Goal: Information Seeking & Learning: Learn about a topic

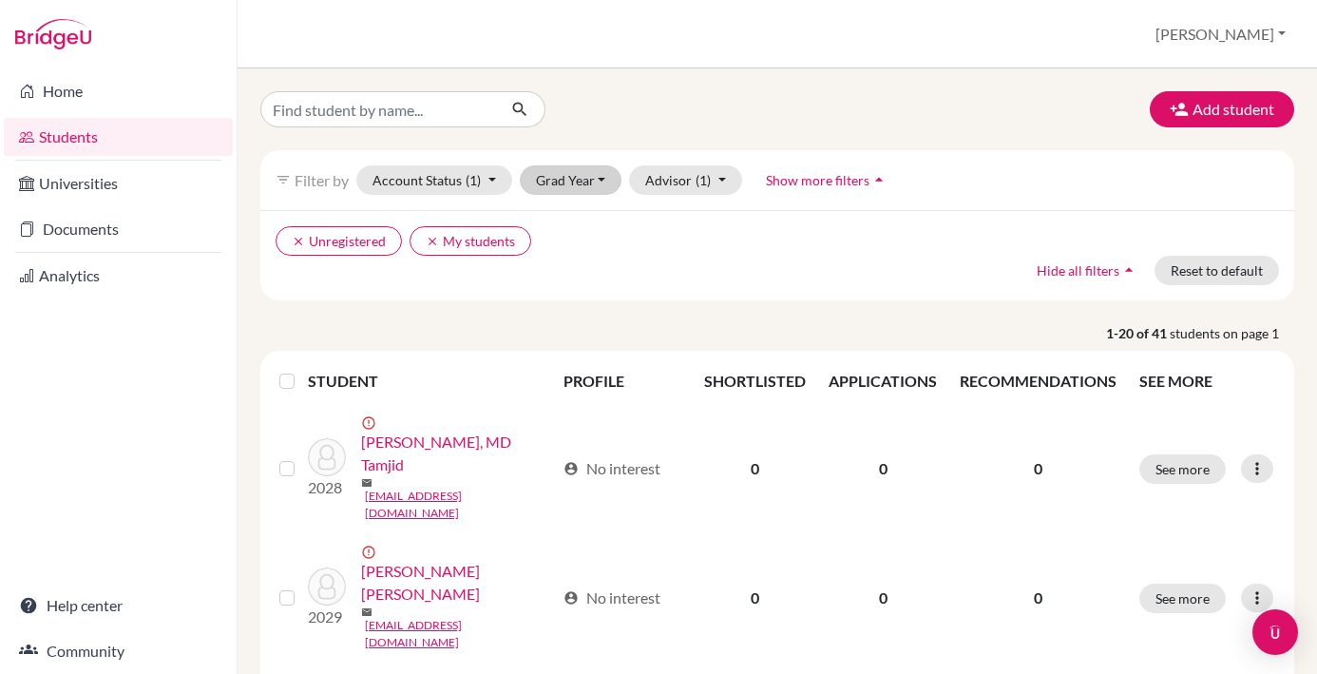
click at [609, 175] on button "Grad Year" at bounding box center [571, 179] width 103 height 29
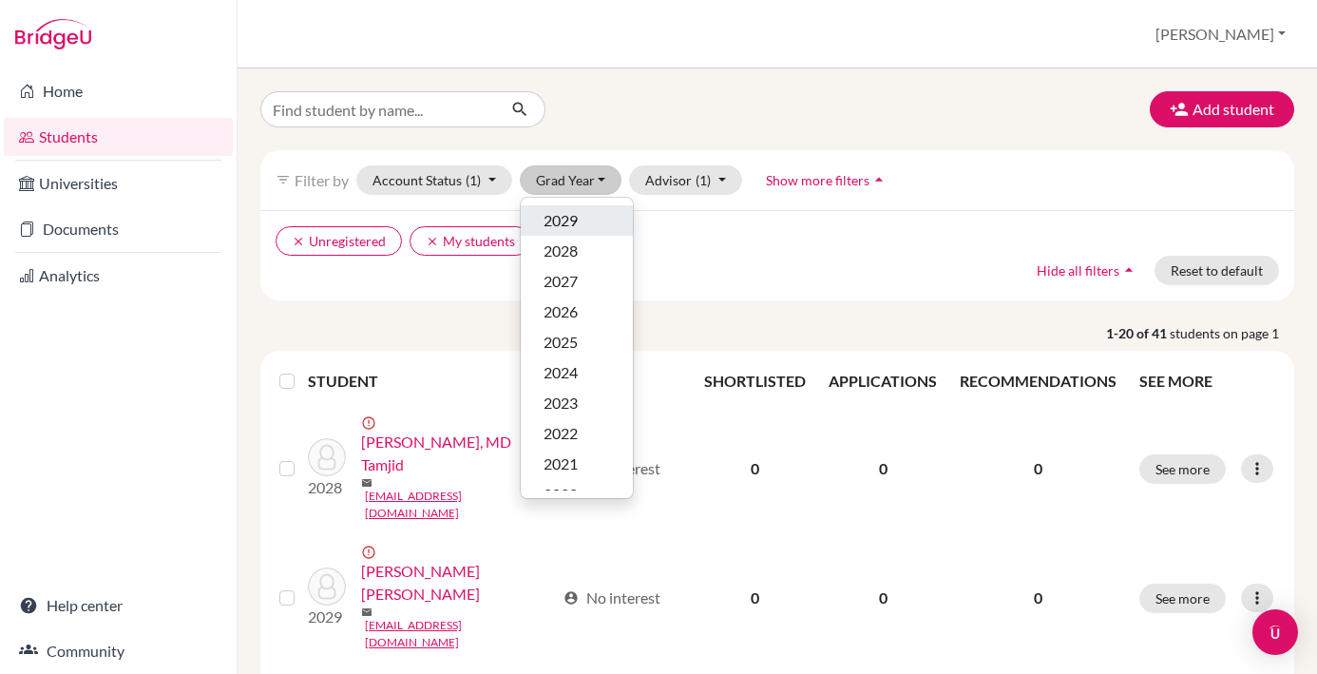
click at [572, 215] on span "2029" at bounding box center [561, 220] width 34 height 23
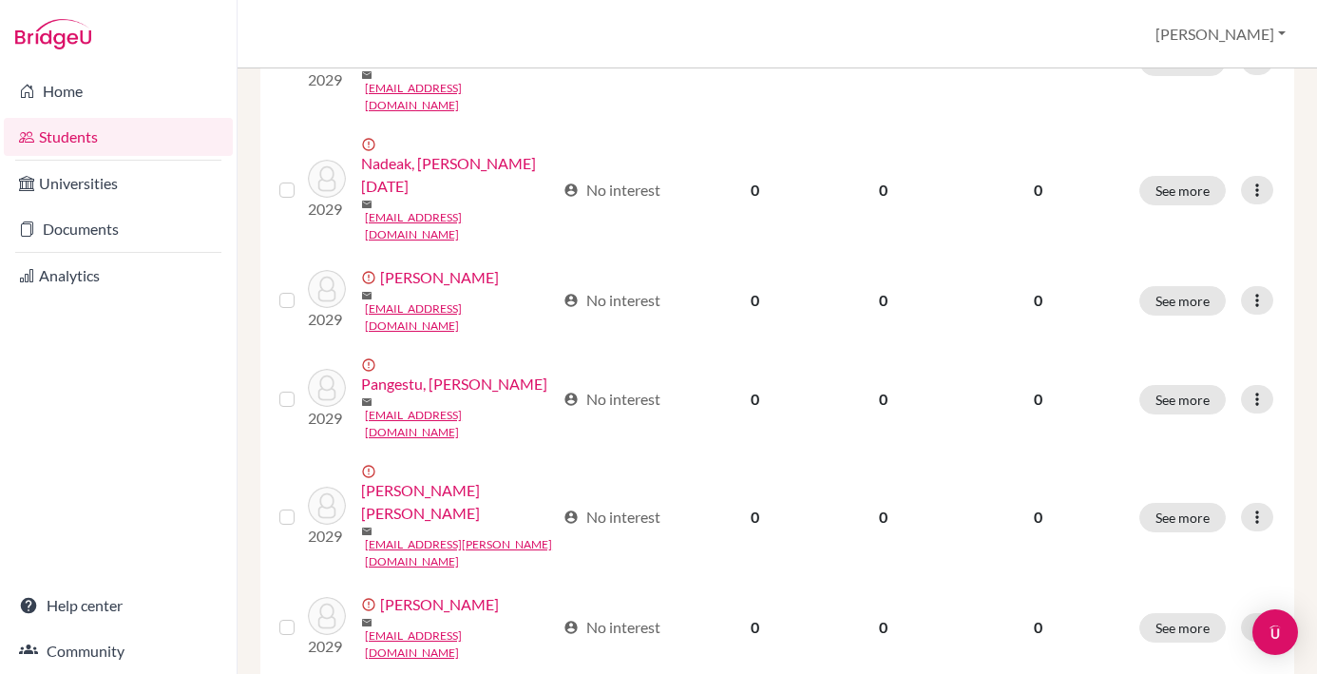
scroll to position [1565, 0]
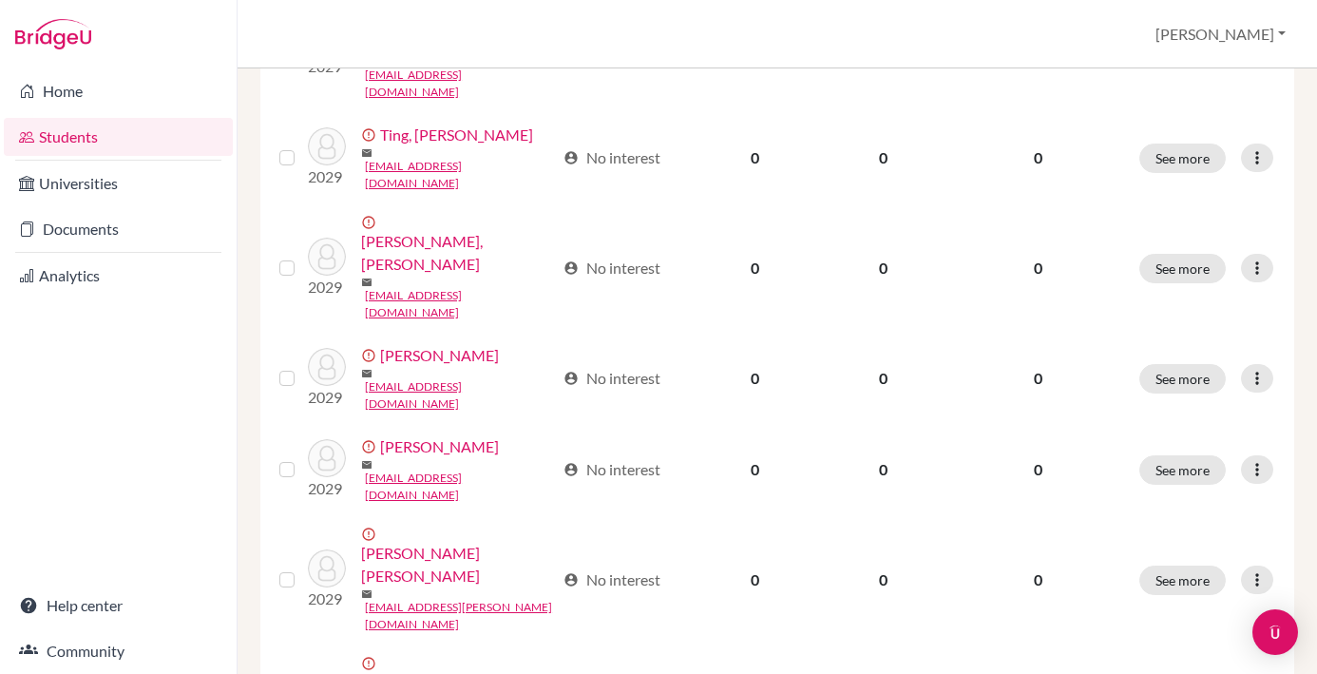
scroll to position [694, 0]
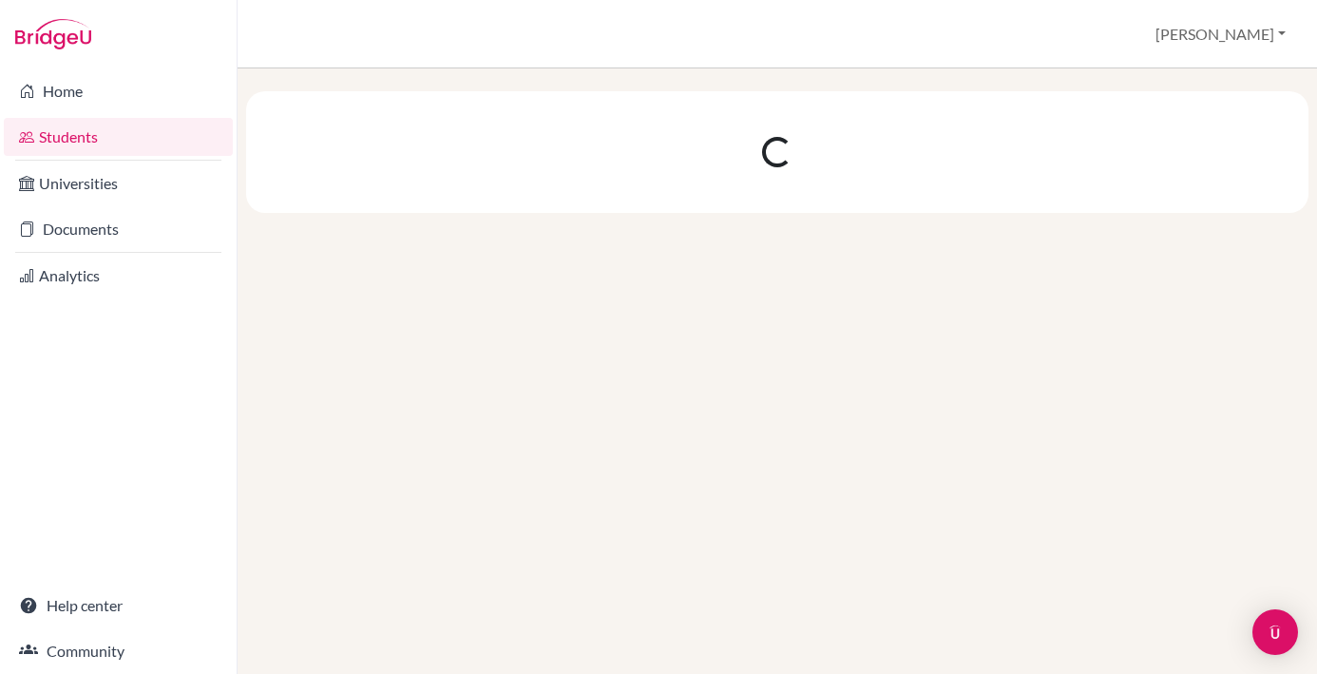
scroll to position [0, 0]
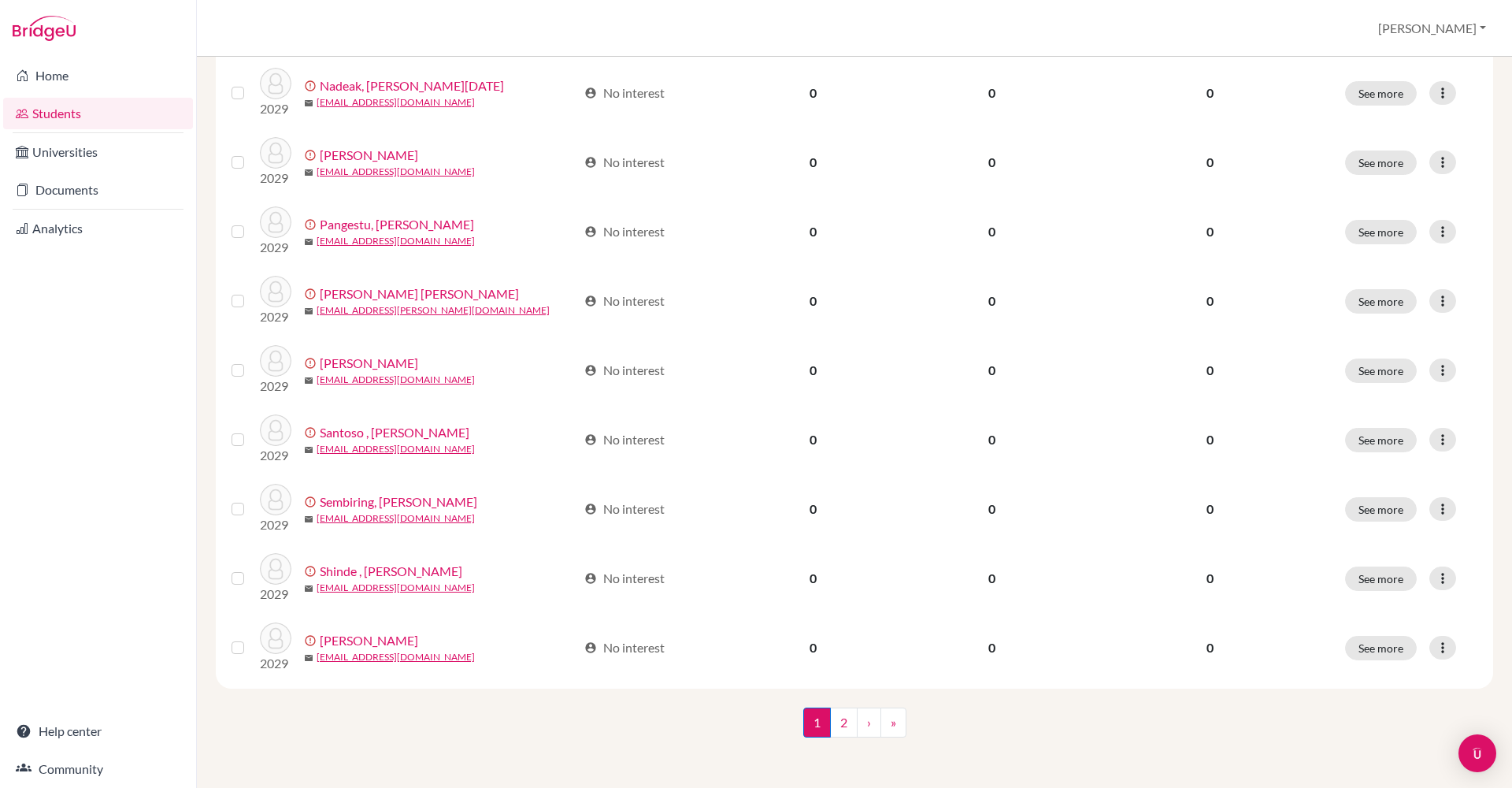
scroll to position [1014, 0]
click at [841, 558] on link "2" at bounding box center [843, 723] width 27 height 30
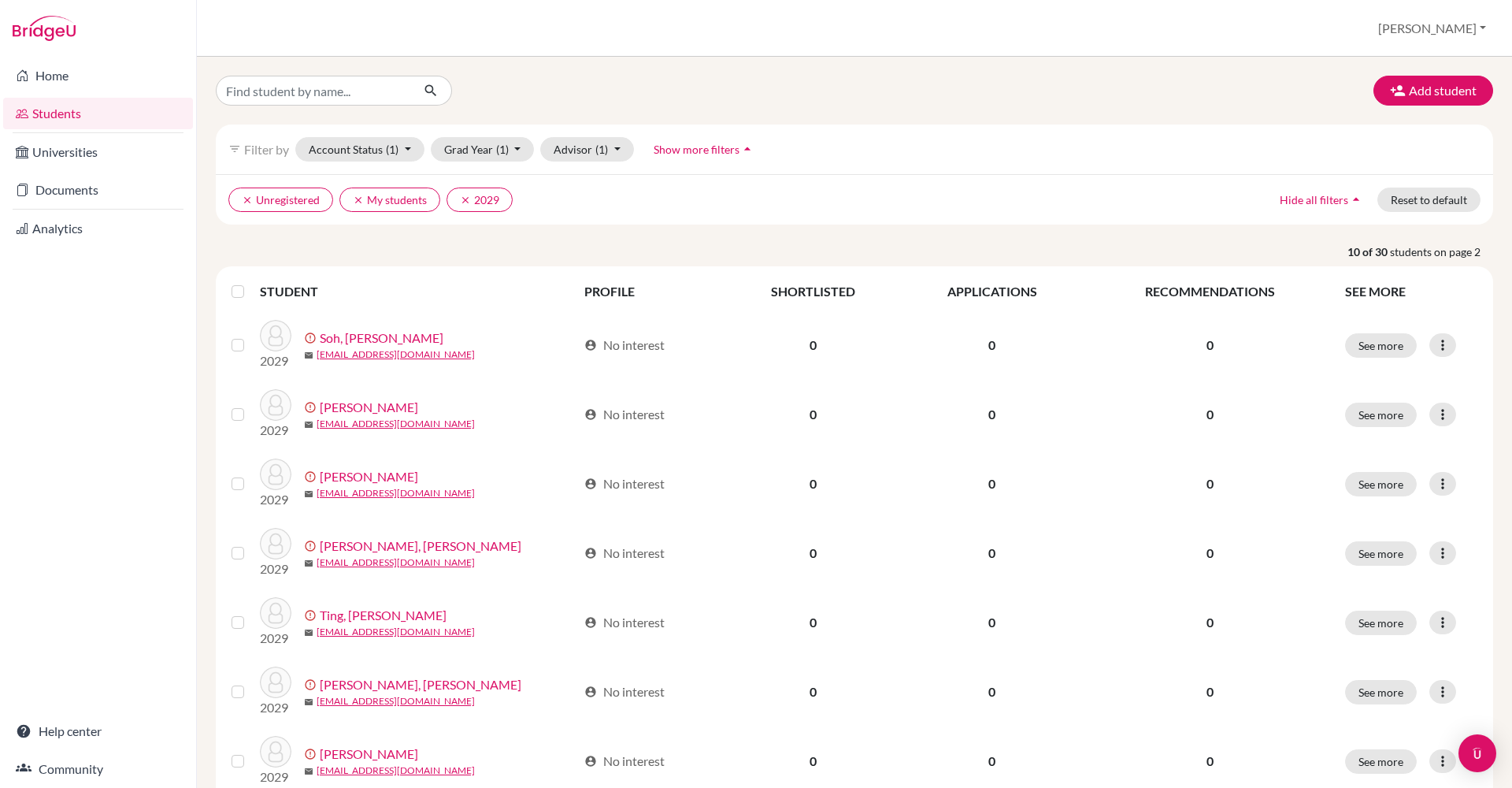
click at [310, 203] on button "clear Unregistered" at bounding box center [281, 199] width 104 height 24
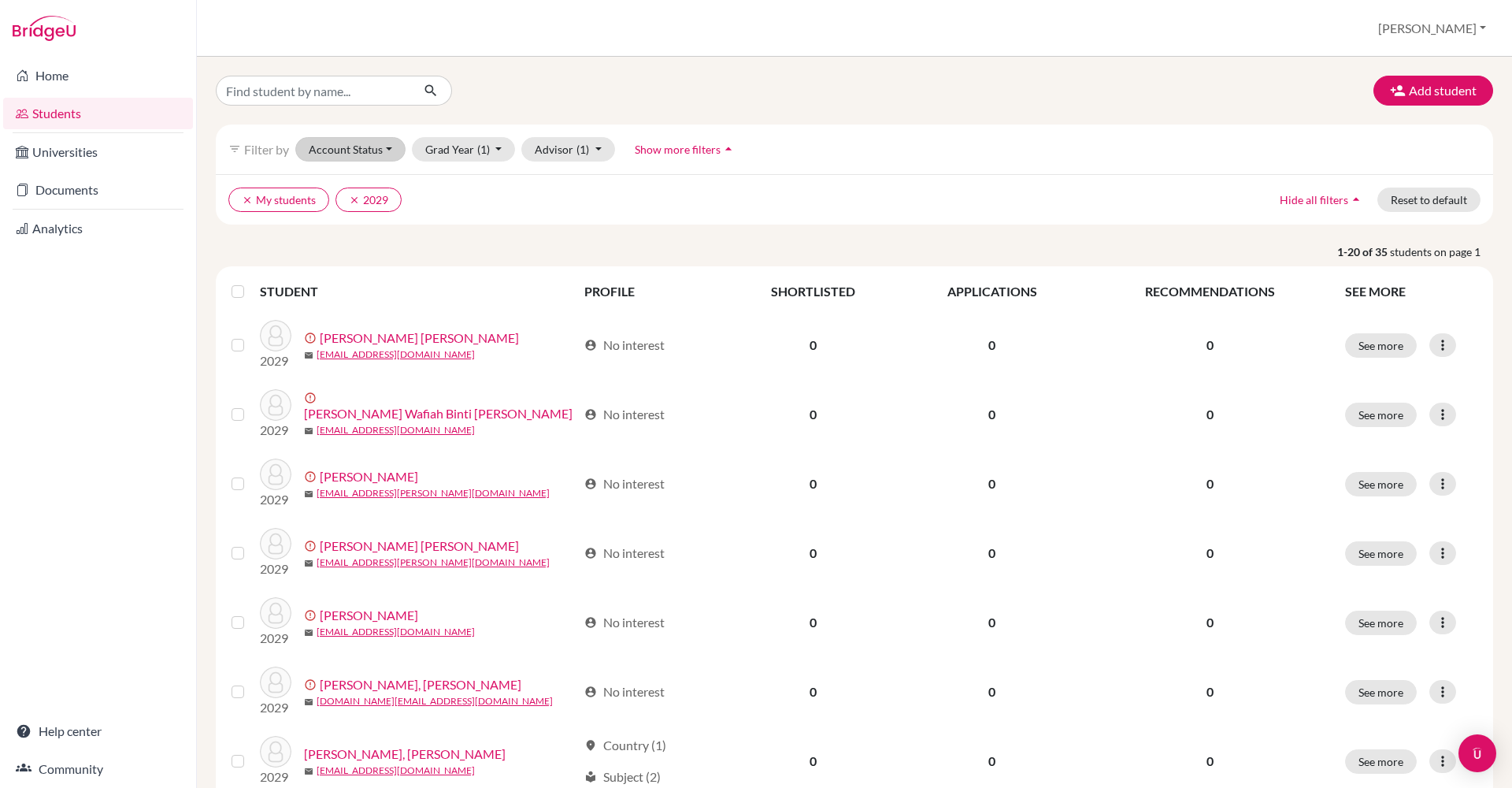
click at [394, 147] on button "Account Status" at bounding box center [350, 148] width 110 height 24
click at [418, 250] on div "Registered" at bounding box center [385, 246] width 142 height 19
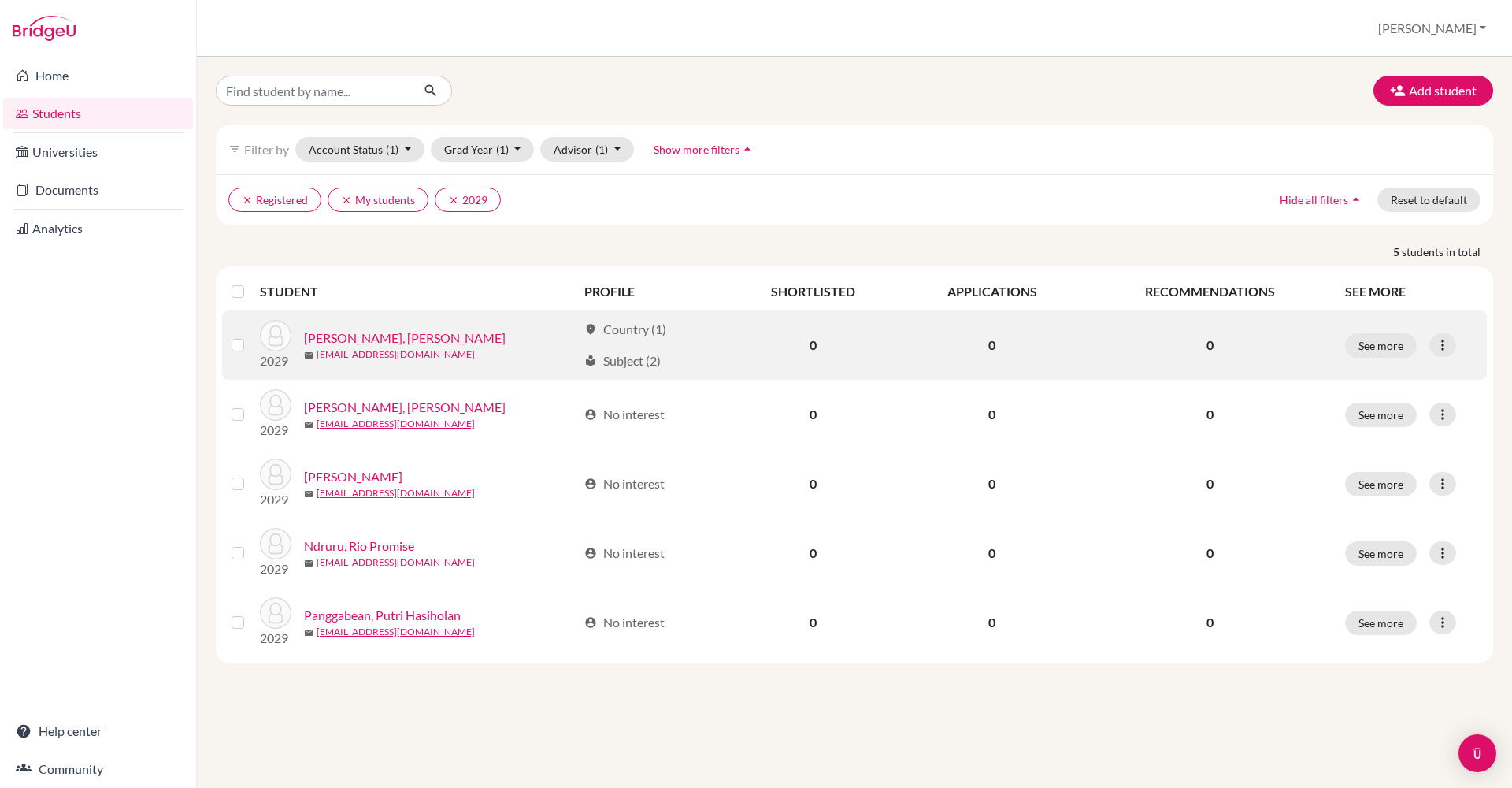
click at [347, 341] on link "Koiman, Raevianne Hazel" at bounding box center [404, 337] width 201 height 19
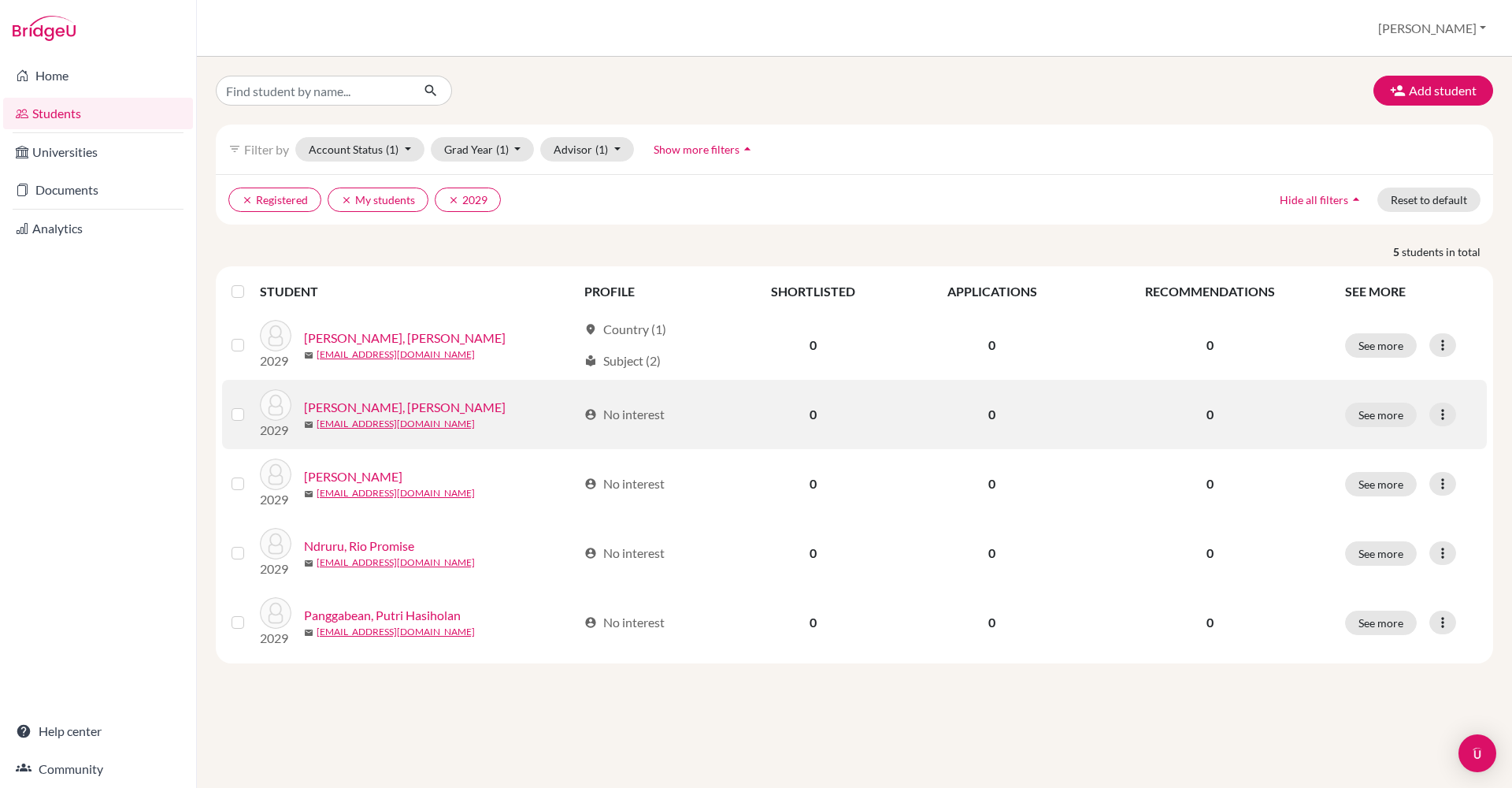
click at [329, 412] on link "Lim, Marco Keane" at bounding box center [404, 407] width 201 height 19
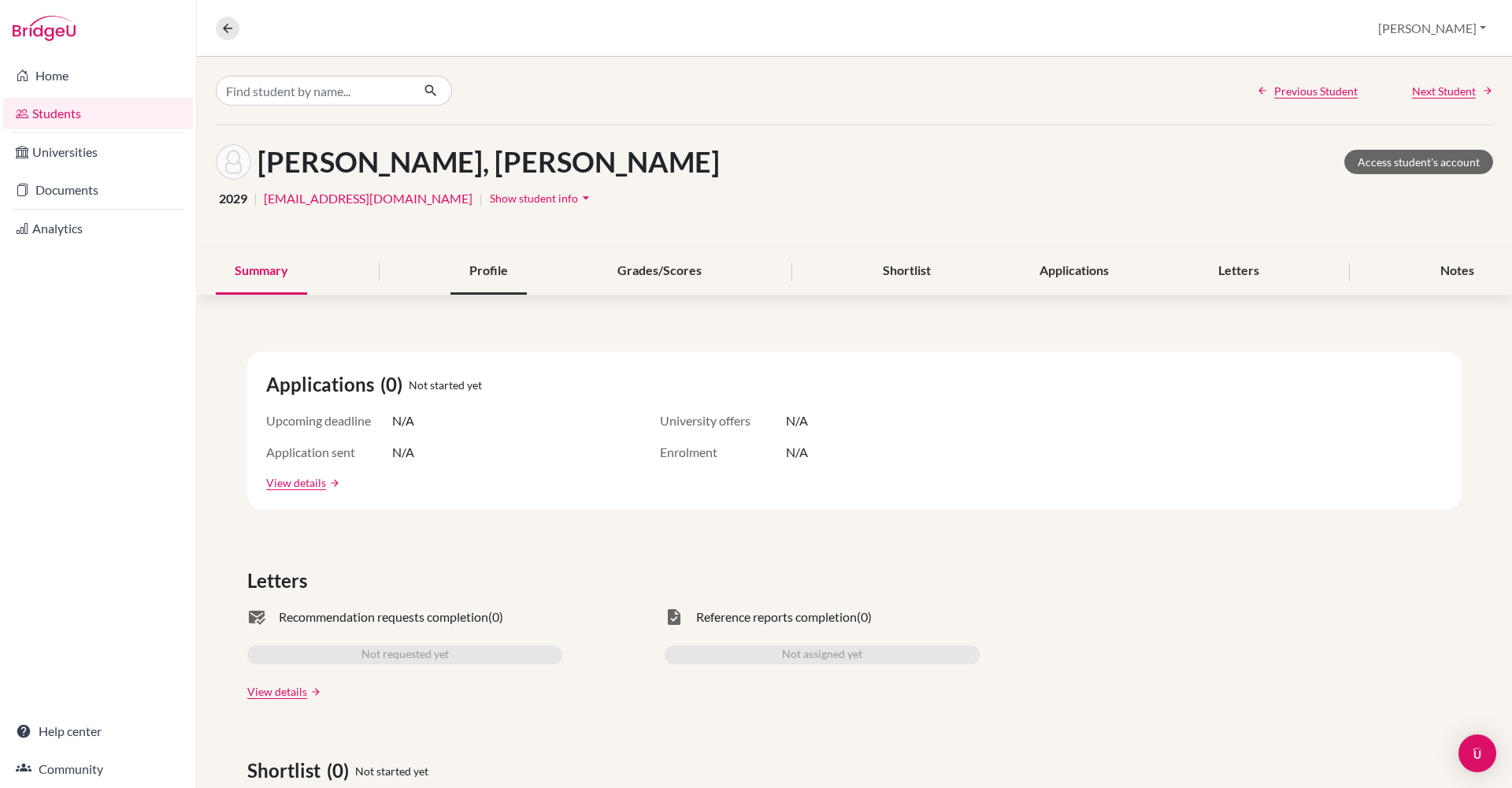
click at [502, 271] on div "Profile" at bounding box center [489, 271] width 76 height 46
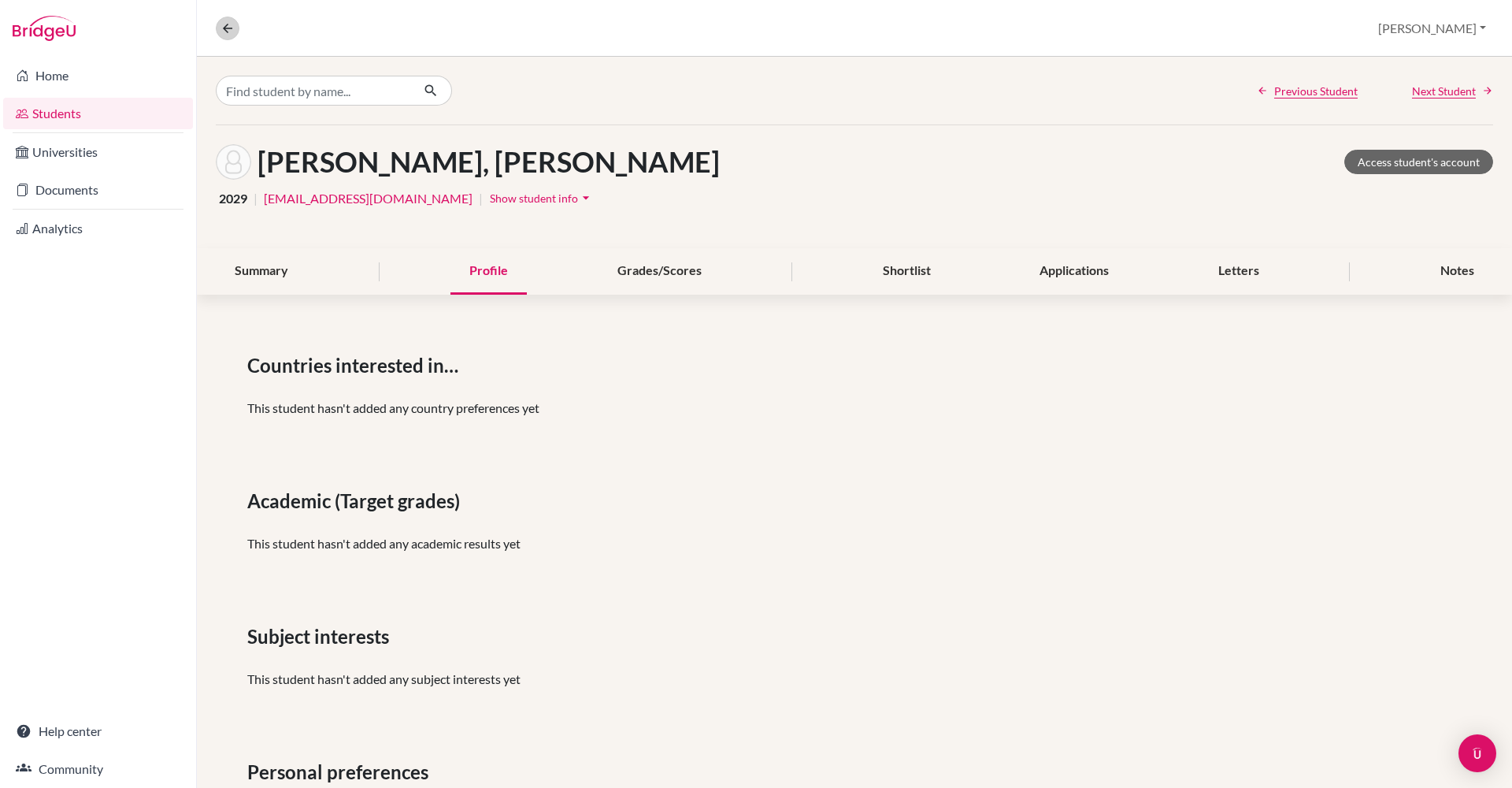
click at [226, 29] on icon at bounding box center [227, 28] width 14 height 14
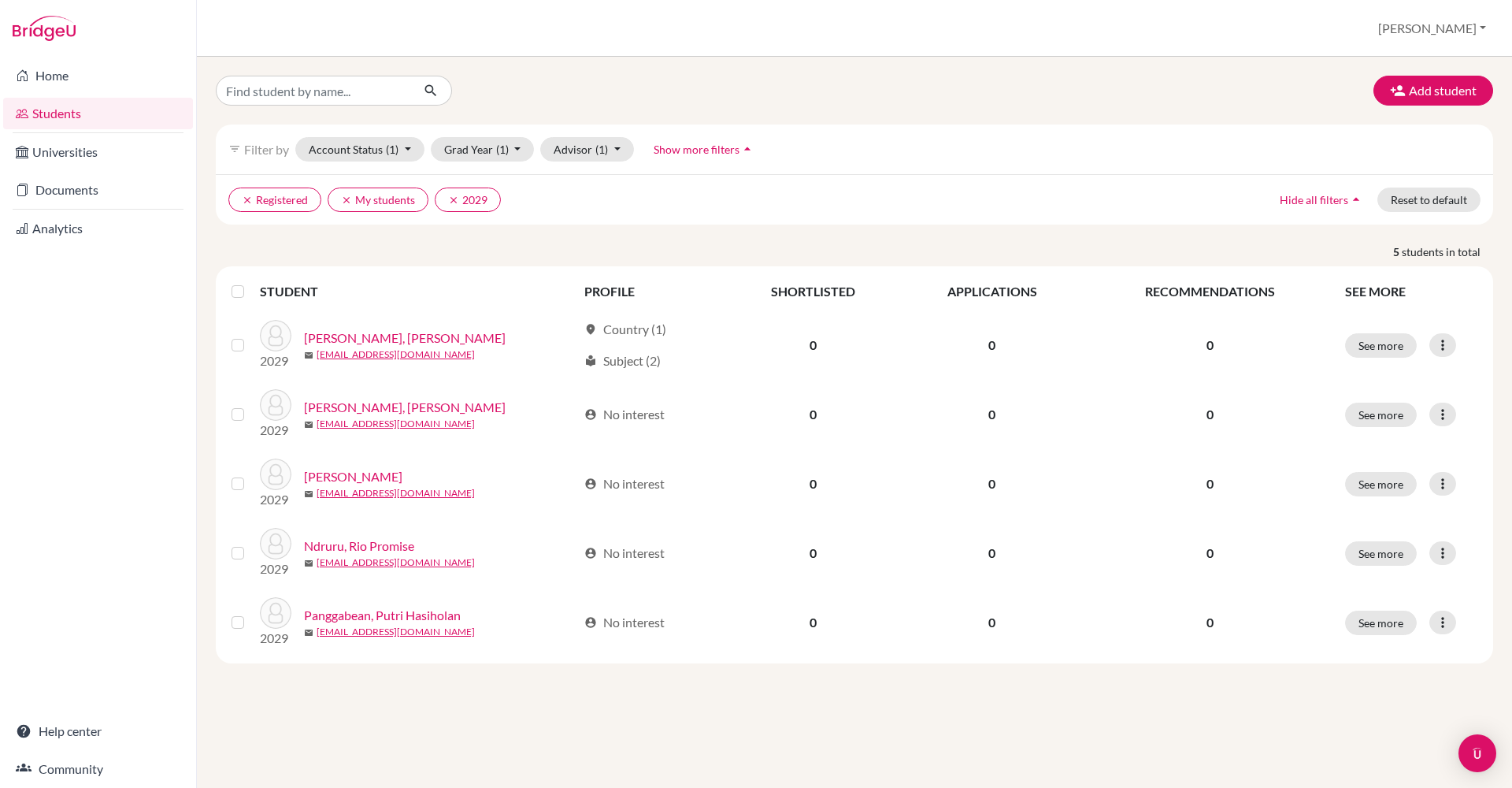
click at [90, 115] on link "Students" at bounding box center [98, 114] width 190 height 31
click at [408, 157] on button "Account Status (1)" at bounding box center [360, 148] width 129 height 24
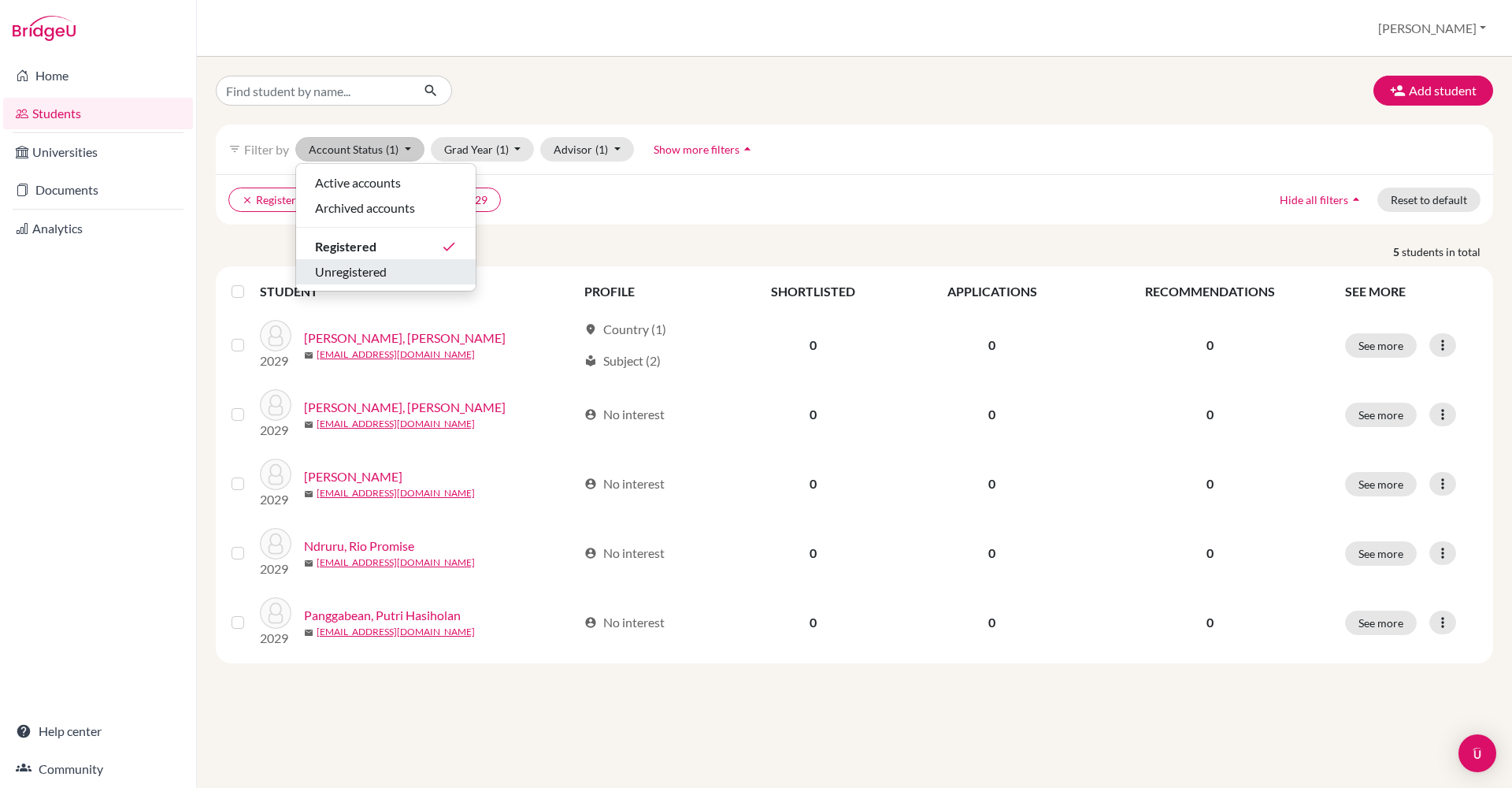
click at [383, 276] on span "Unregistered" at bounding box center [350, 272] width 72 height 19
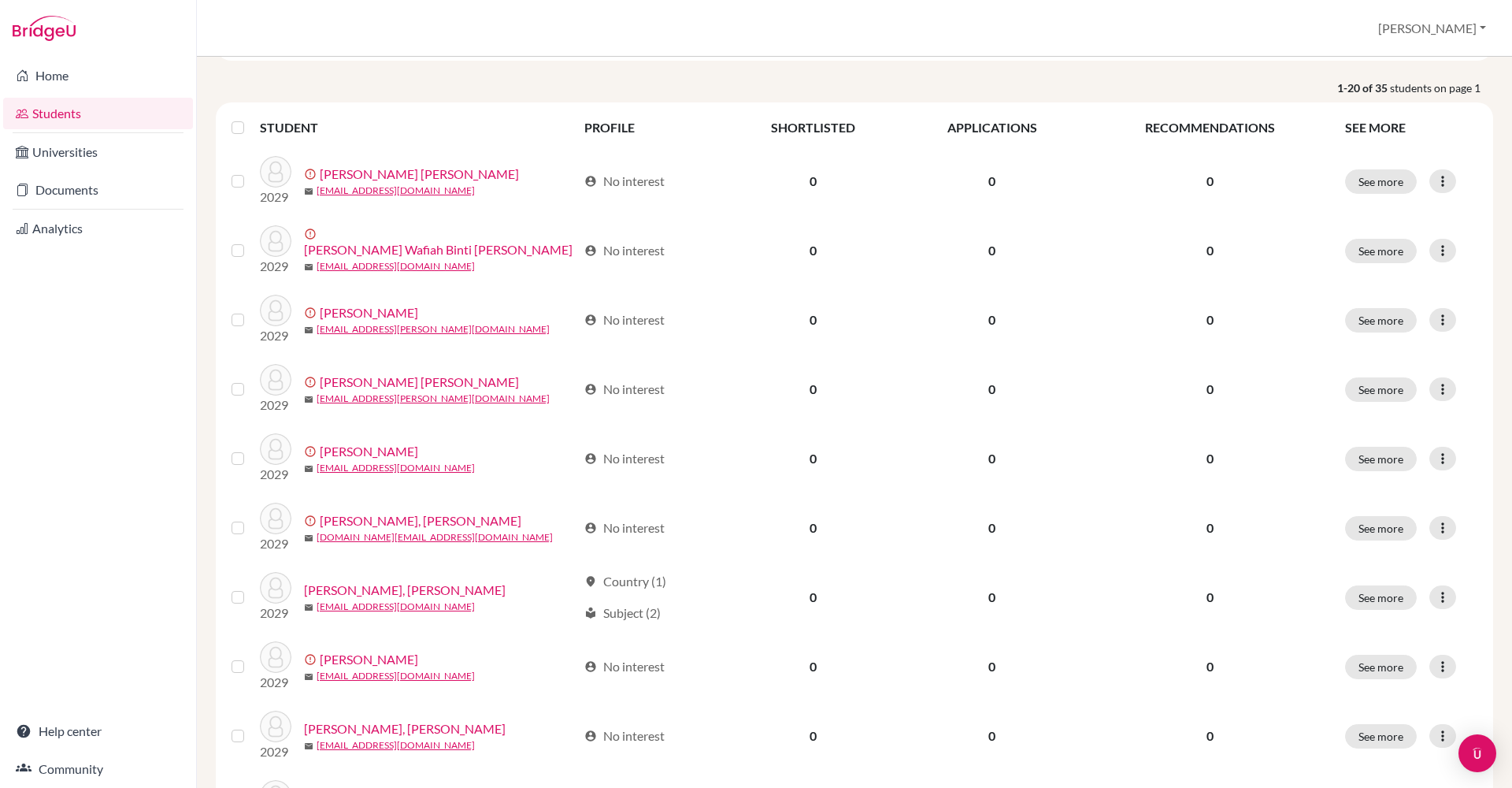
scroll to position [82, 0]
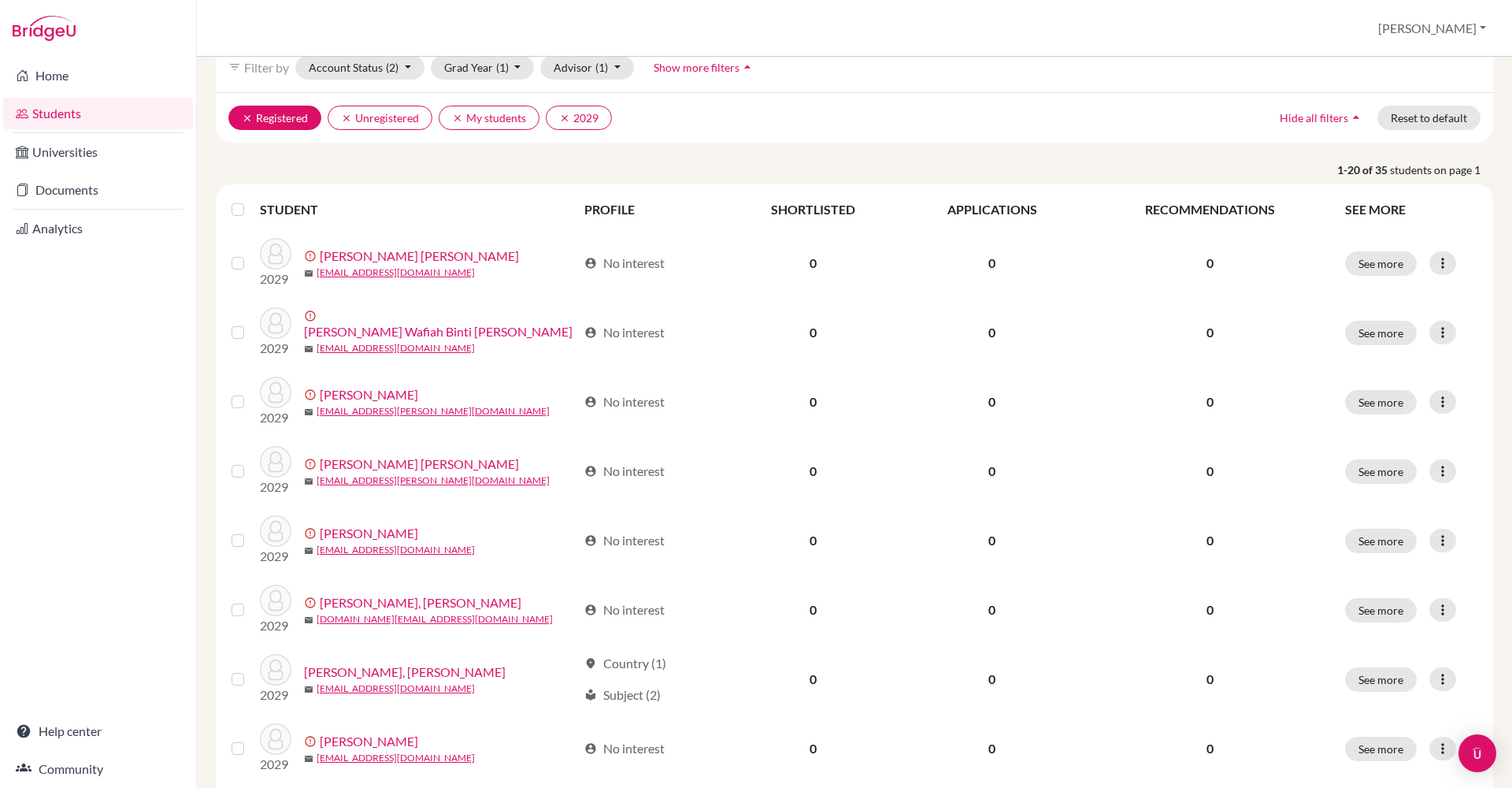
click at [249, 118] on icon "clear" at bounding box center [247, 118] width 11 height 11
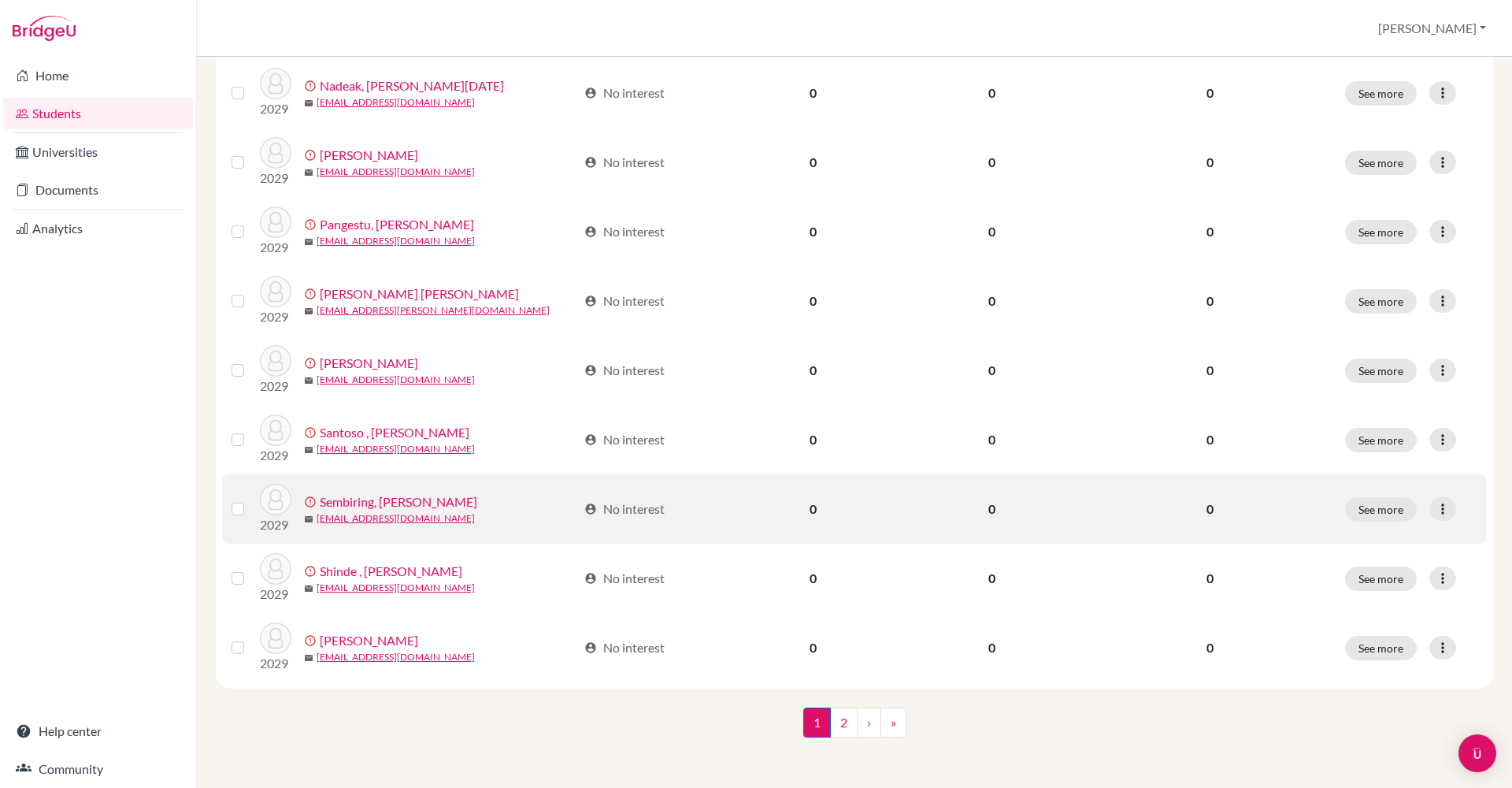
scroll to position [1014, 0]
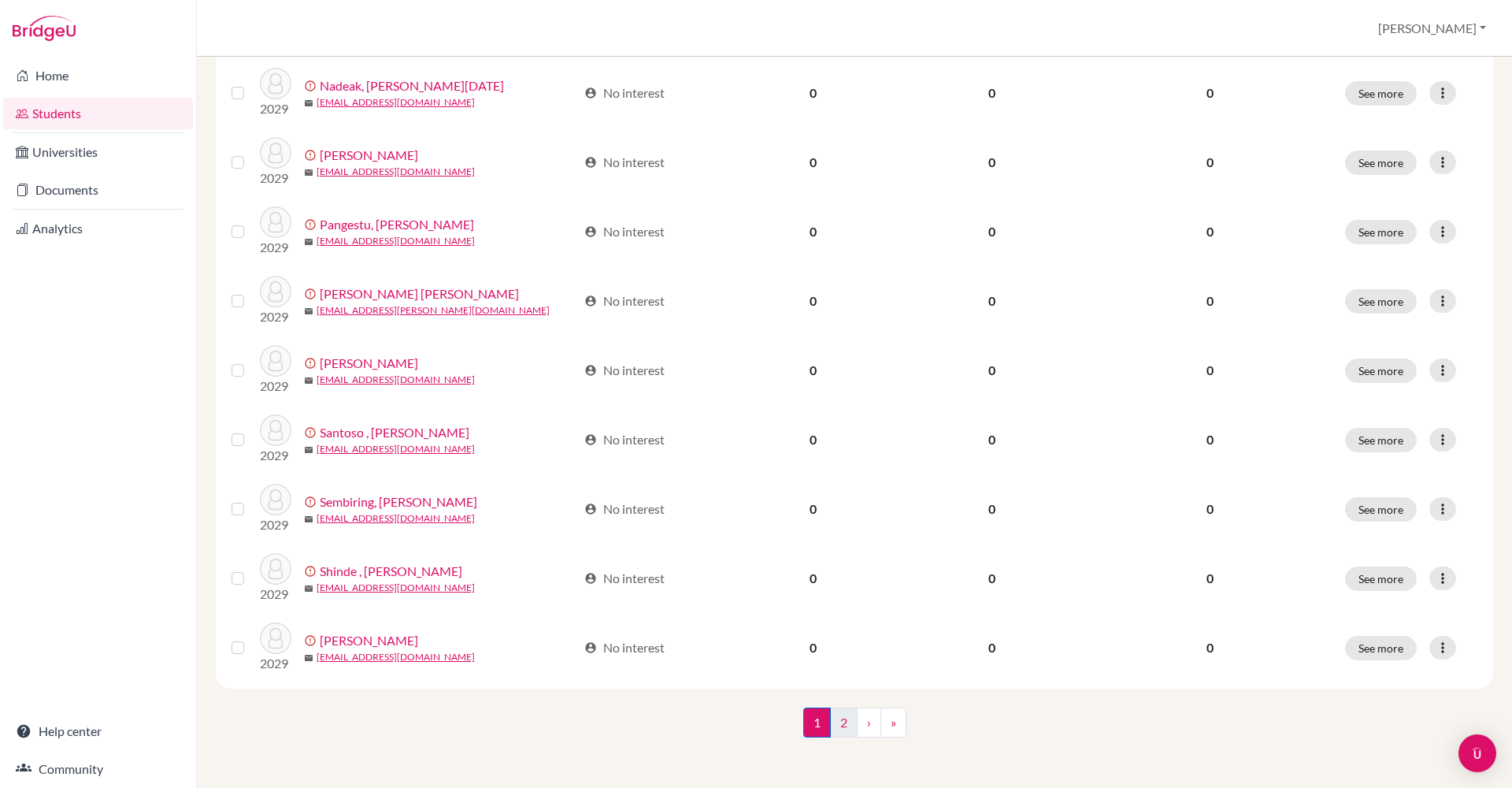
click at [841, 731] on link "2" at bounding box center [843, 723] width 27 height 30
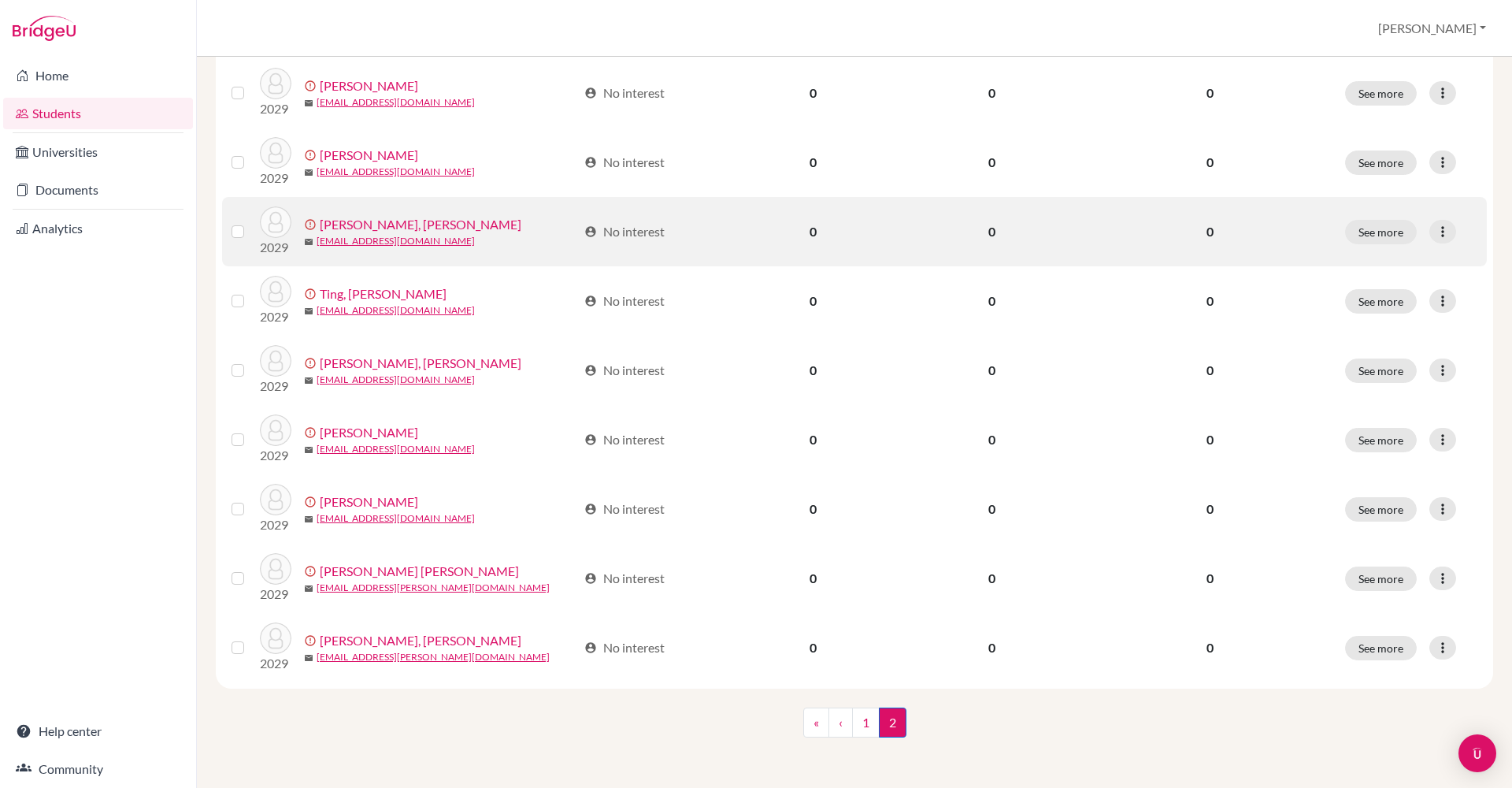
scroll to position [321, 0]
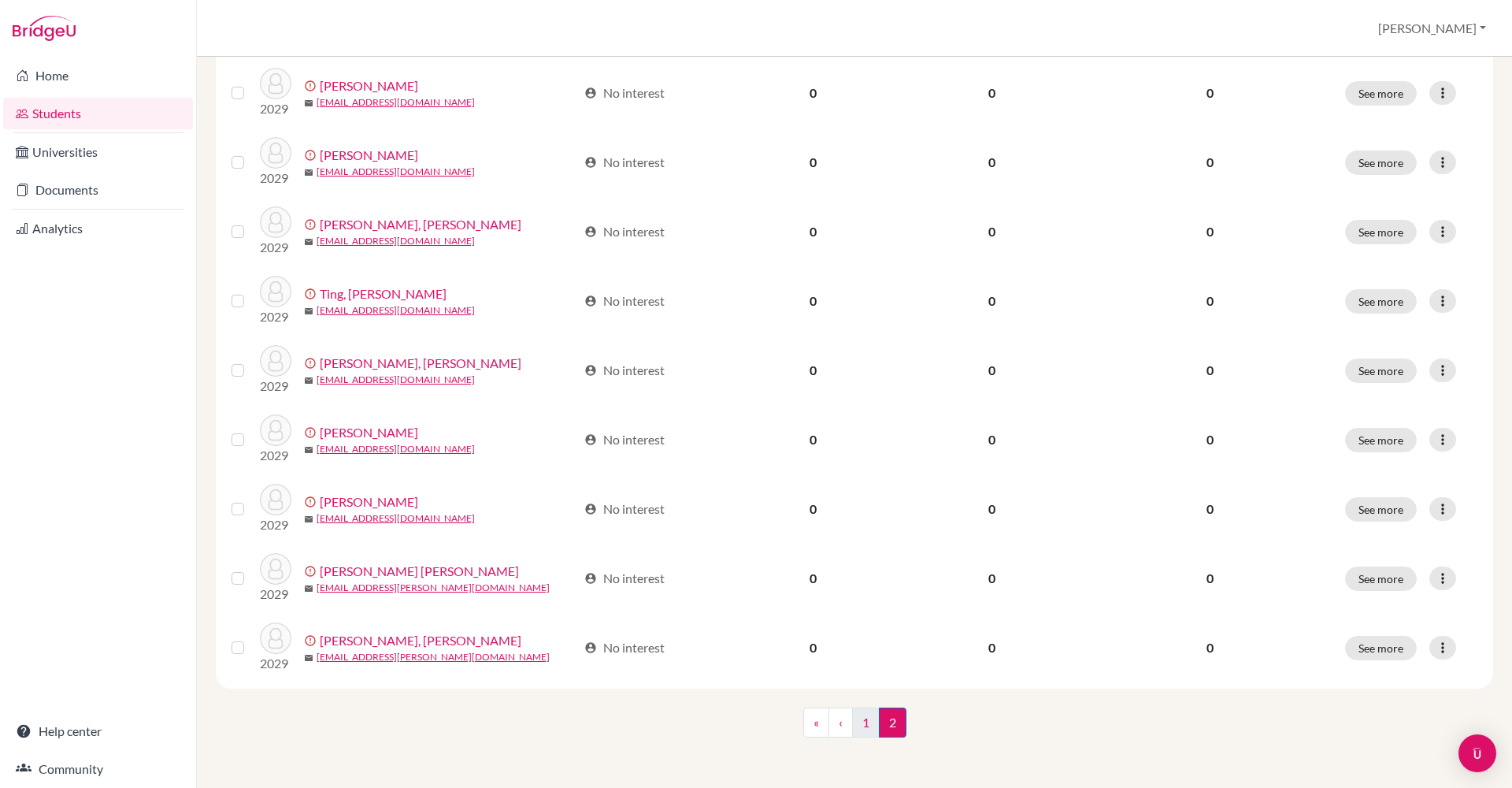
click at [869, 731] on link "1" at bounding box center [866, 723] width 27 height 30
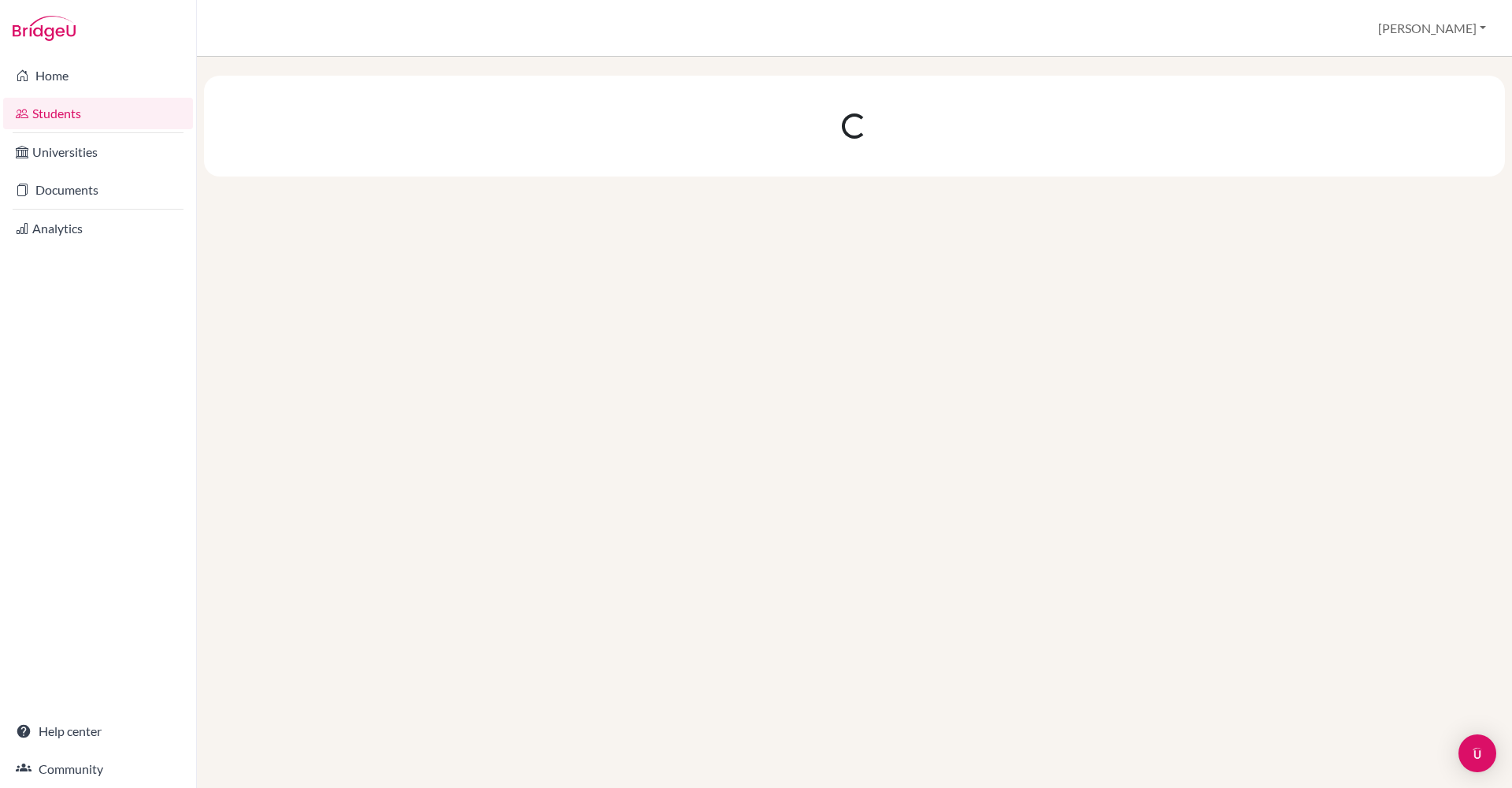
scroll to position [0, 0]
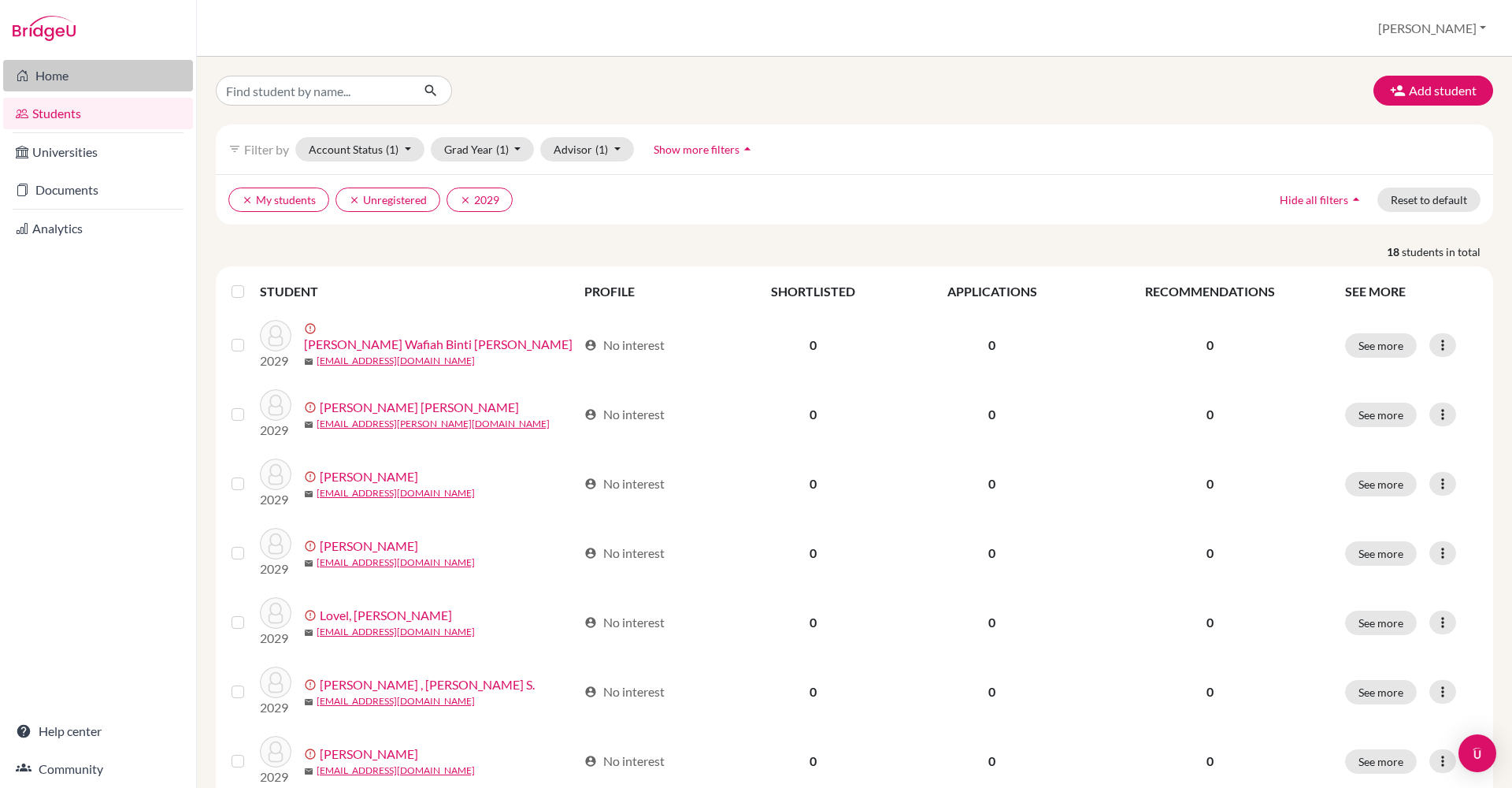
click at [79, 80] on link "Home" at bounding box center [98, 75] width 190 height 31
click at [522, 150] on button "Grad Year (1)" at bounding box center [482, 148] width 104 height 24
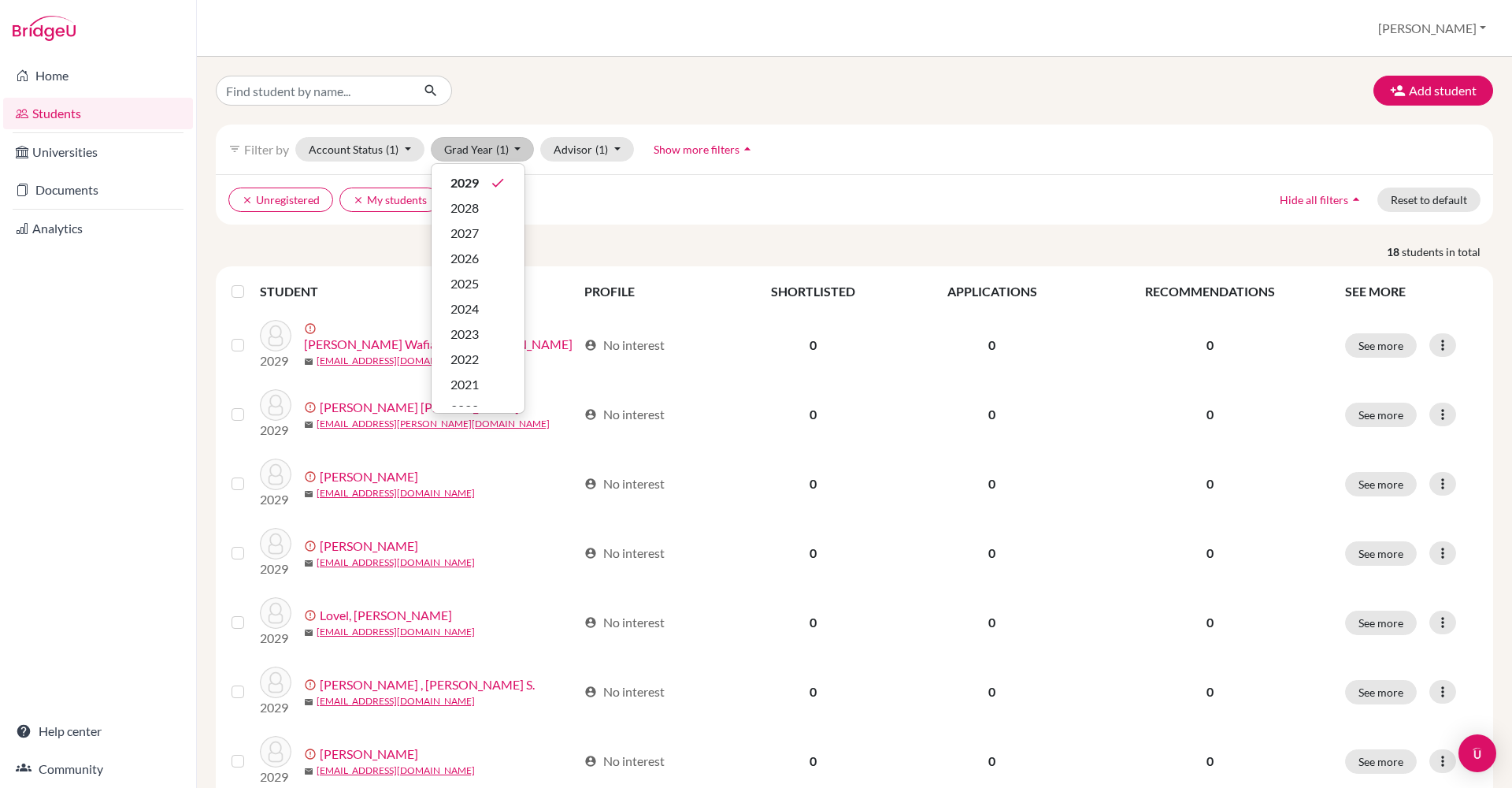
click at [629, 196] on ul "clear Unregistered clear My students clear 2029" at bounding box center [698, 199] width 940 height 24
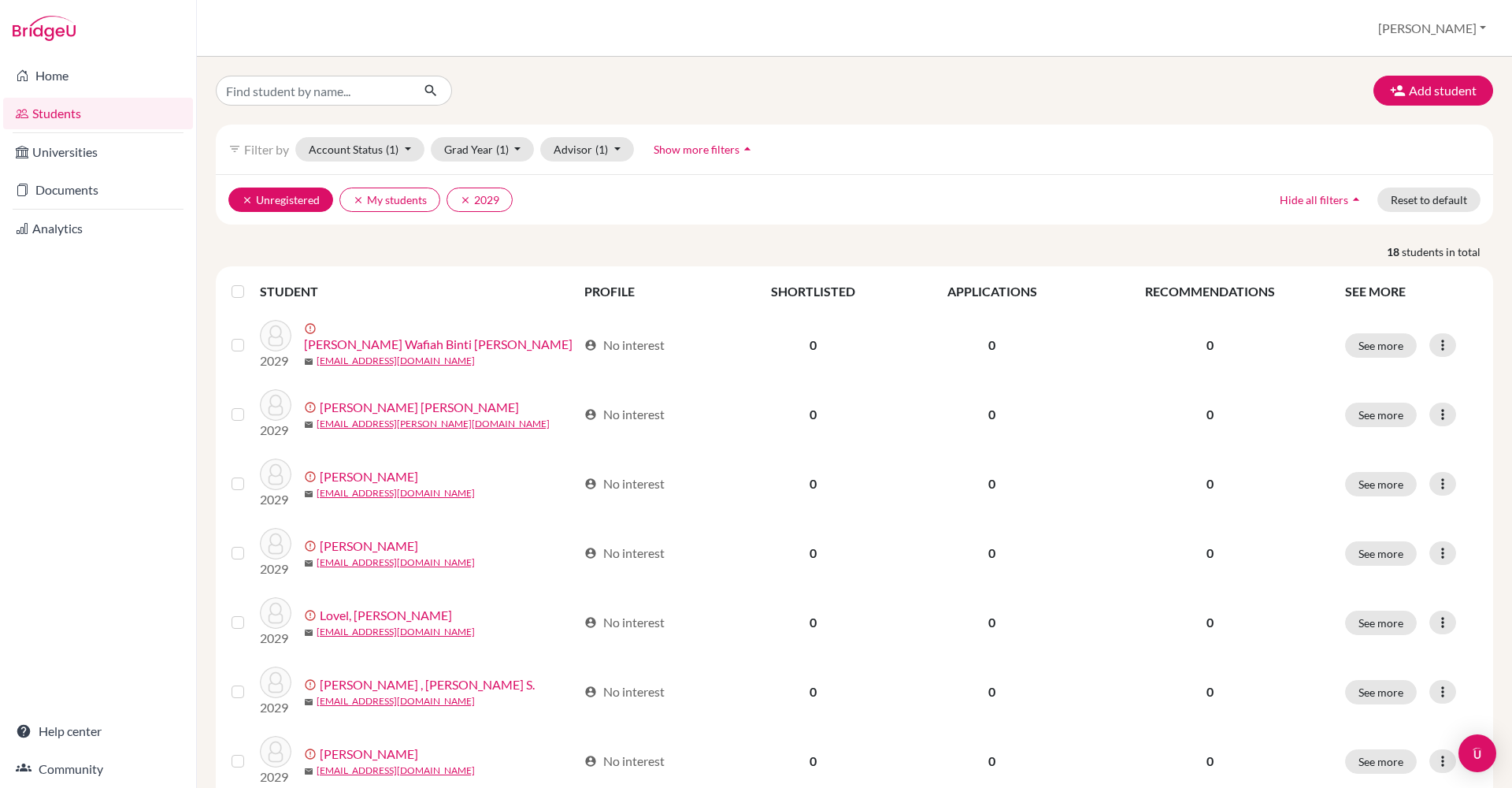
click at [286, 199] on button "clear Unregistered" at bounding box center [281, 199] width 104 height 24
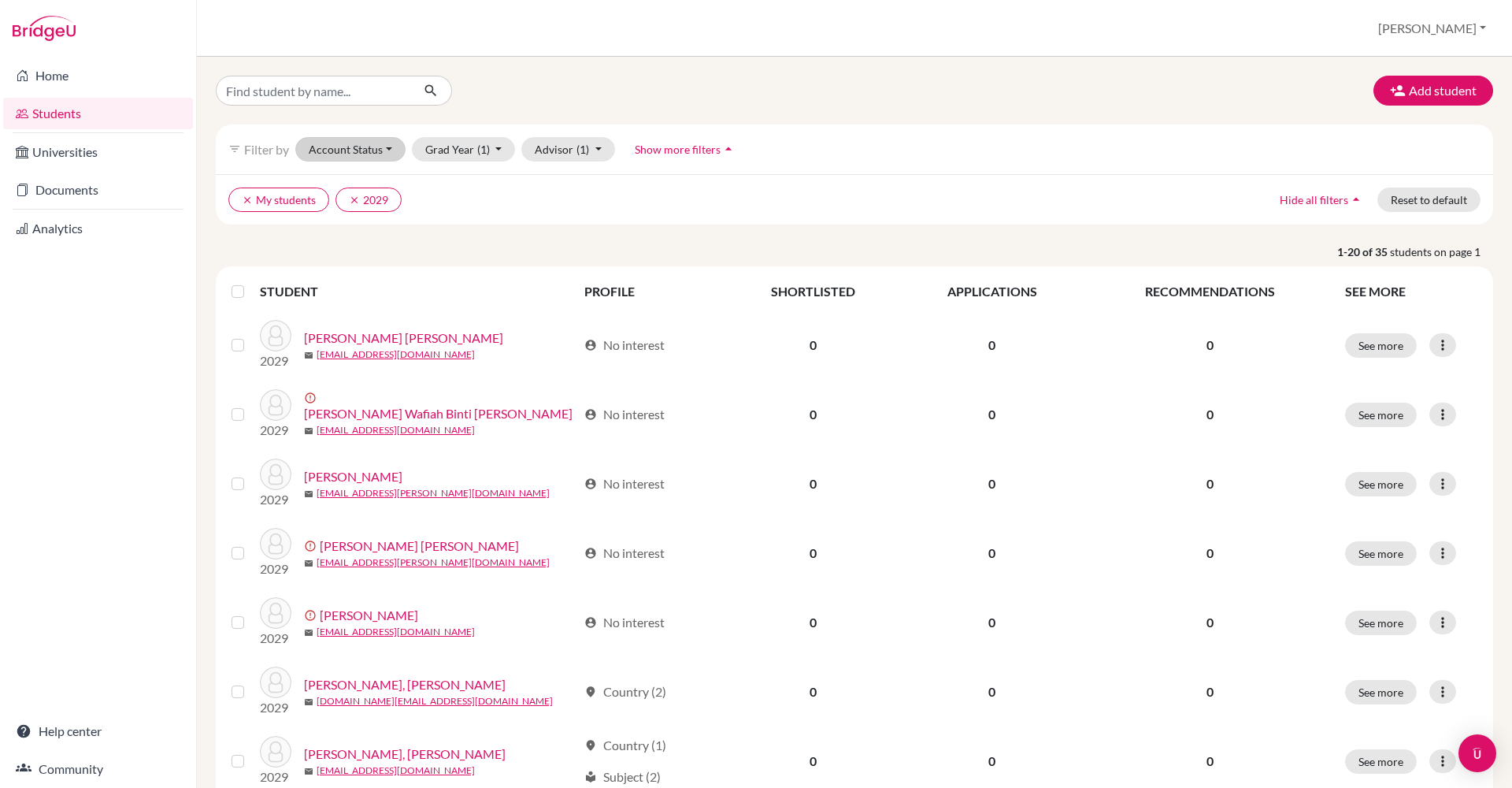
click at [391, 154] on button "Account Status" at bounding box center [350, 148] width 110 height 24
click at [455, 249] on div "Registered" at bounding box center [385, 246] width 142 height 19
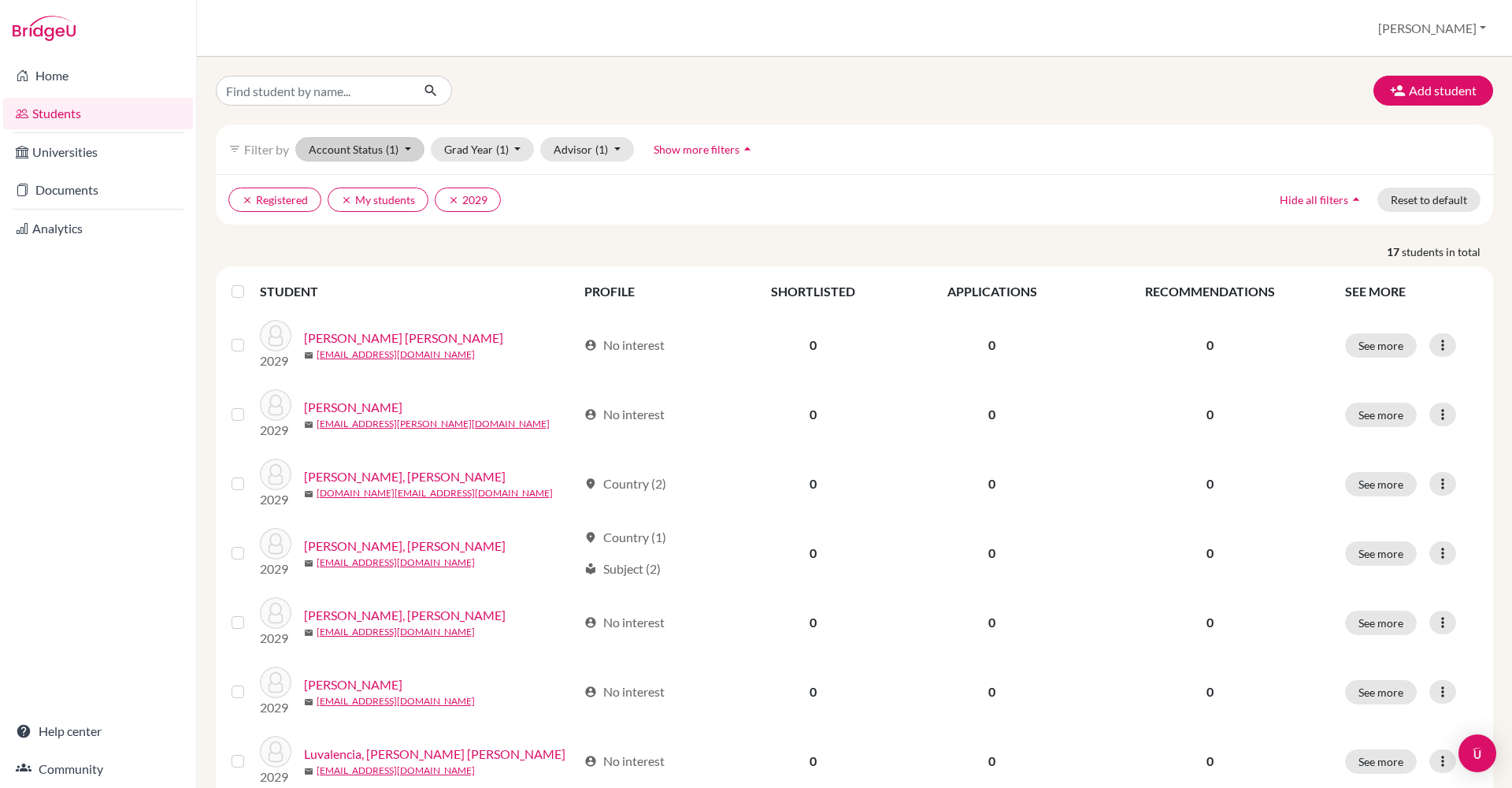
click at [411, 152] on button "Account Status (1)" at bounding box center [360, 148] width 129 height 24
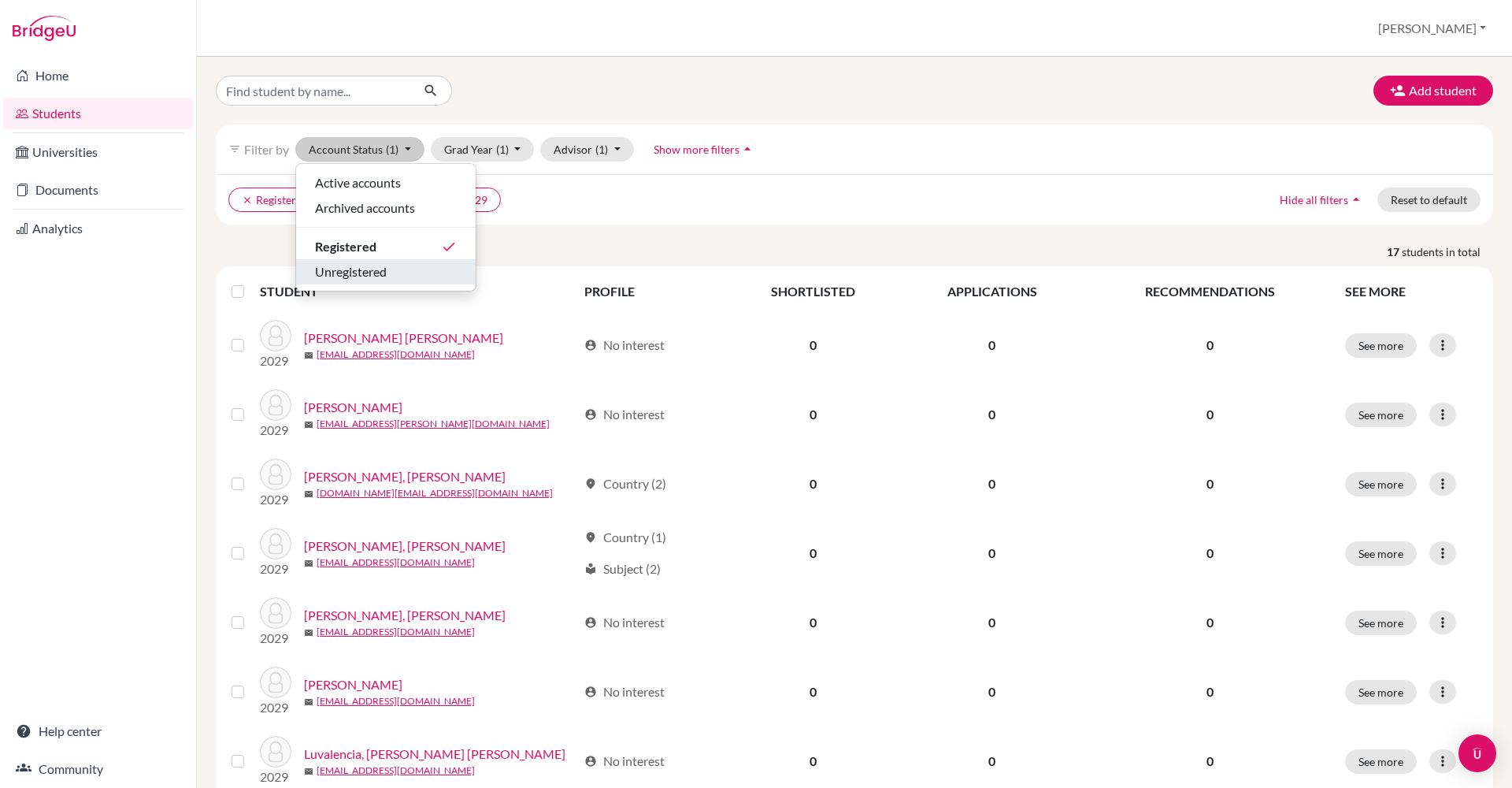
click at [441, 268] on div "Unregistered" at bounding box center [385, 272] width 142 height 19
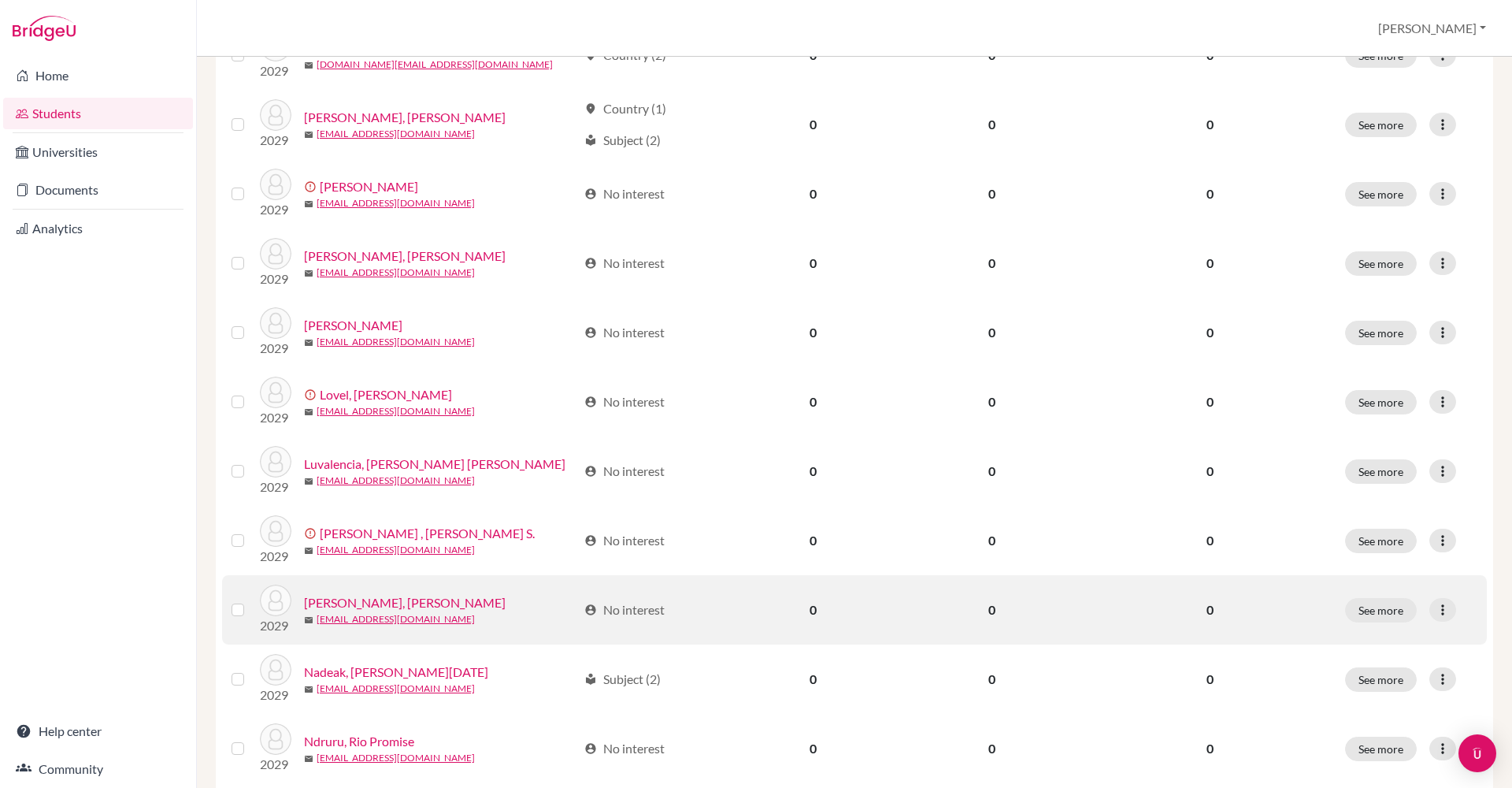
scroll to position [611, 0]
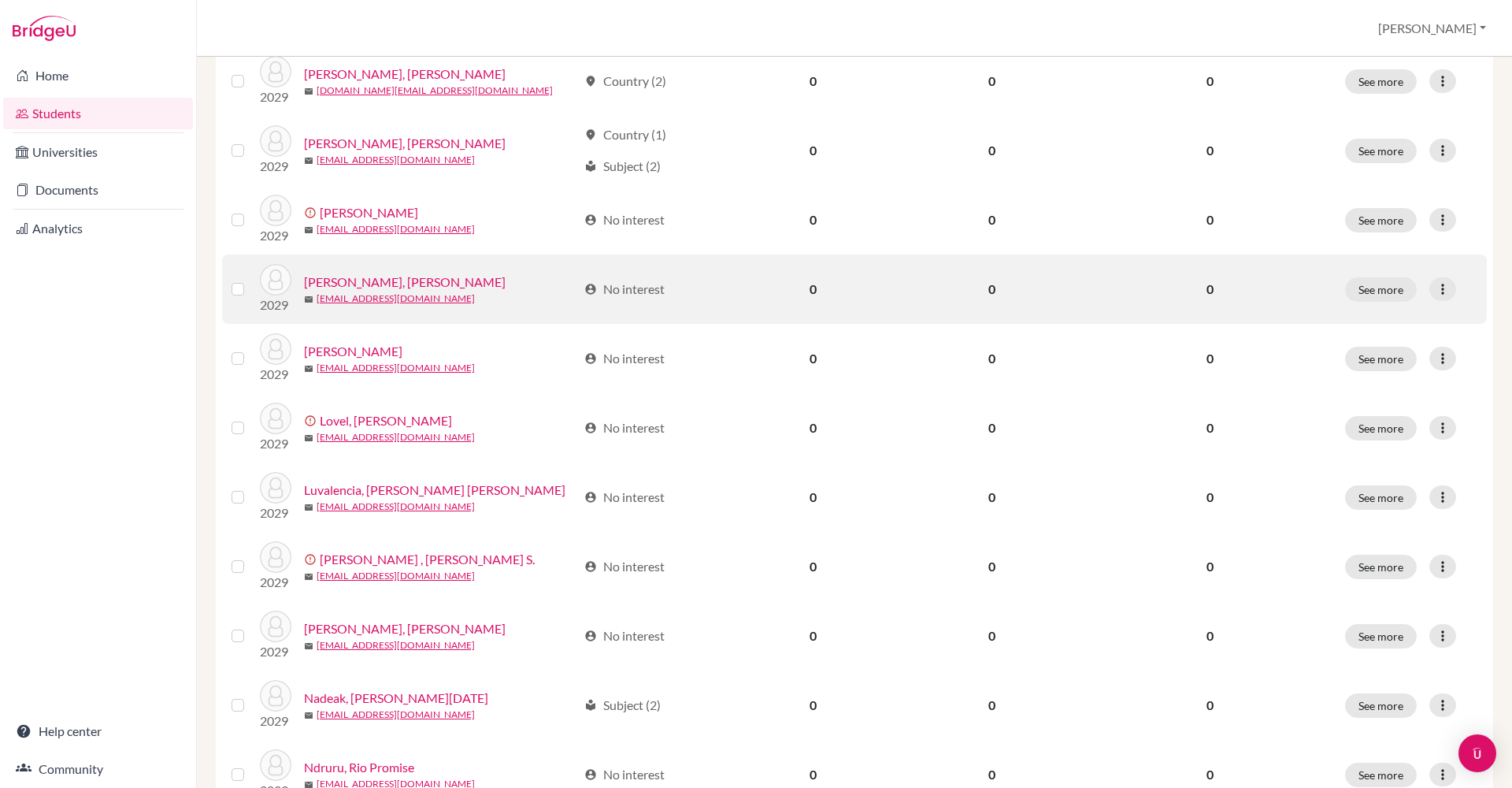
click at [386, 286] on link "Lim, Marco Keane" at bounding box center [404, 282] width 201 height 19
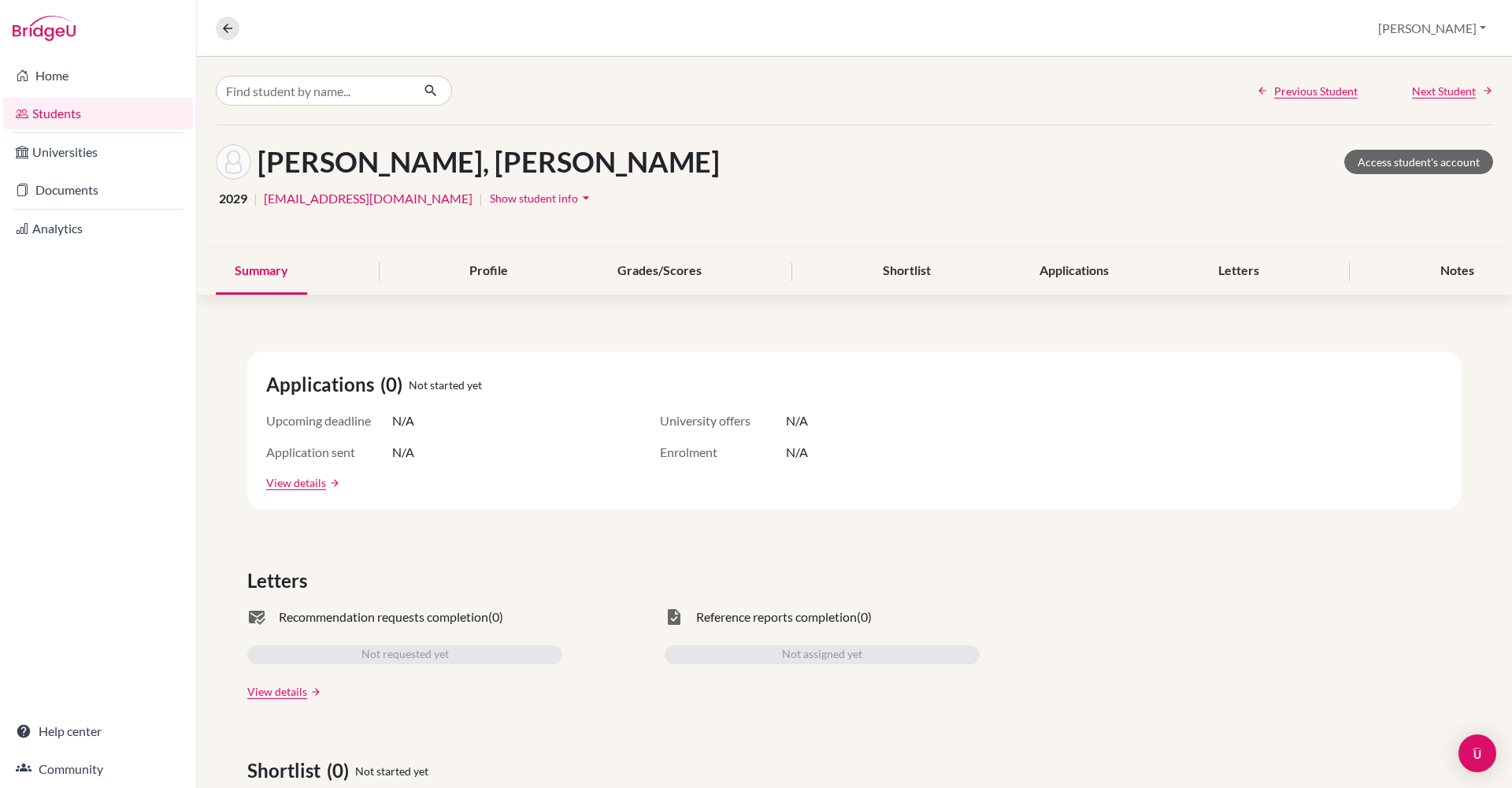
click at [407, 167] on h1 "Lim, Marco Keane" at bounding box center [489, 162] width 462 height 34
click at [490, 204] on span "Show student info" at bounding box center [534, 198] width 88 height 13
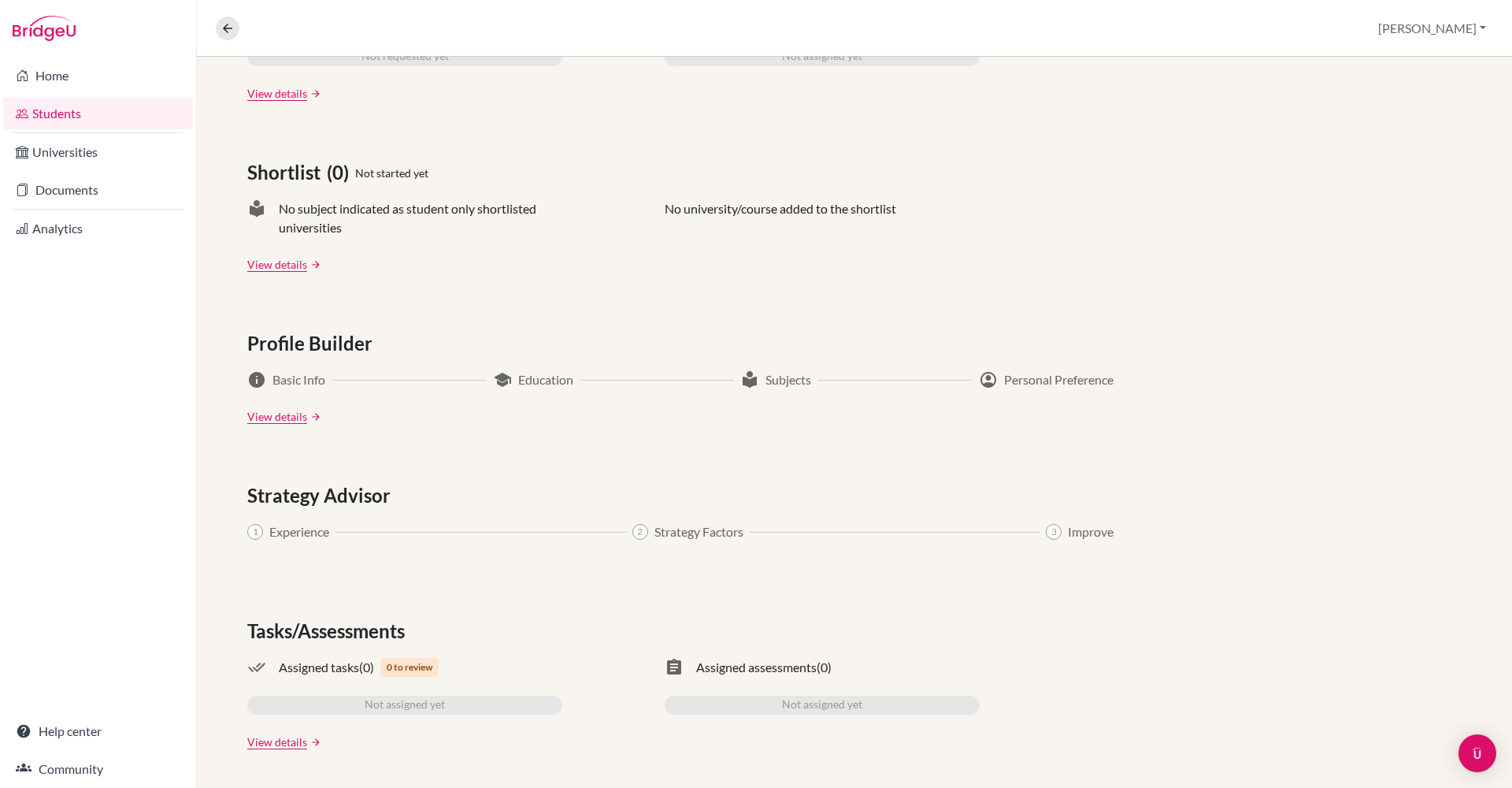
scroll to position [685, 0]
click at [298, 420] on link "View details" at bounding box center [277, 416] width 60 height 17
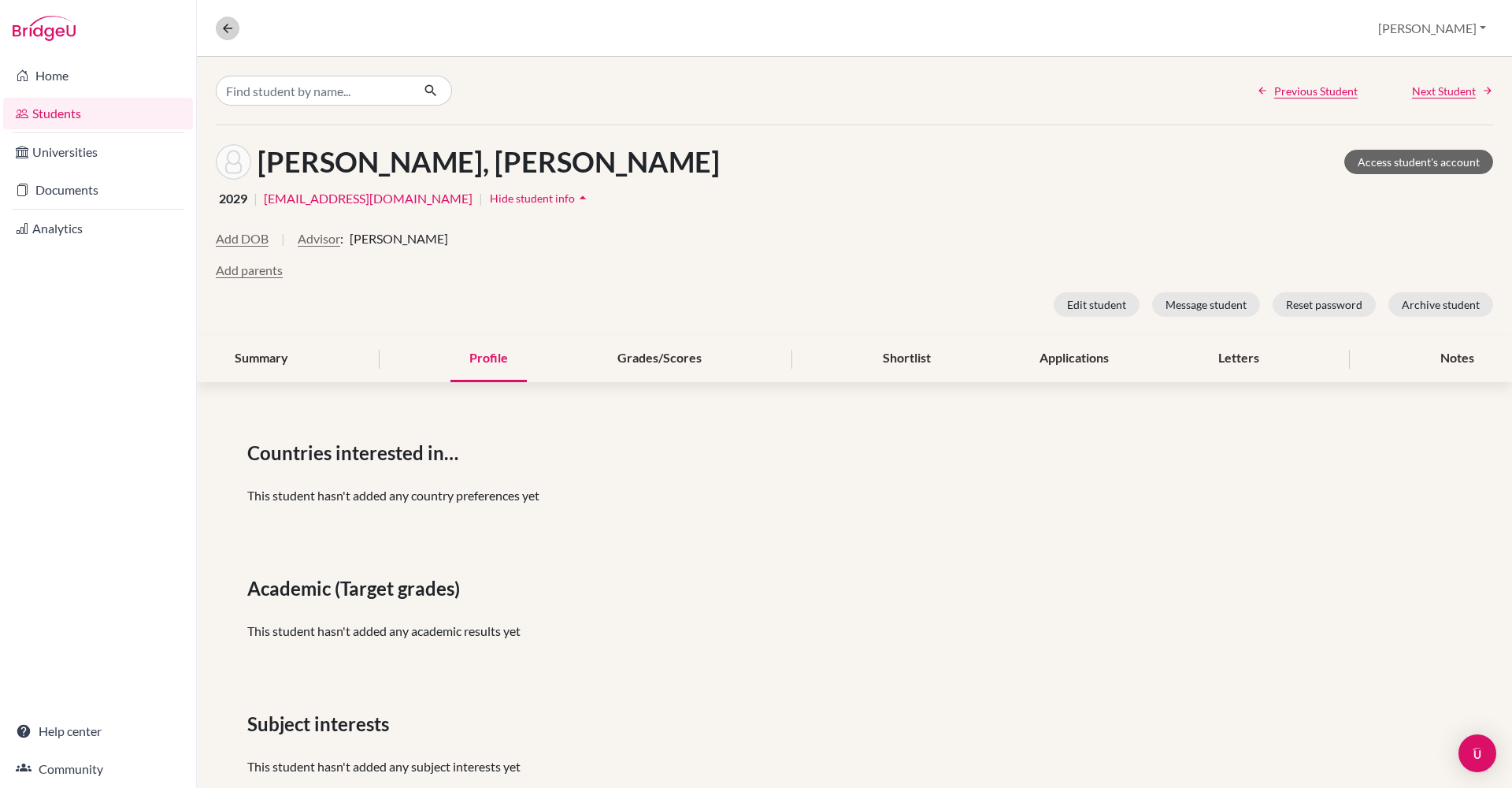
click at [229, 27] on icon at bounding box center [227, 28] width 14 height 14
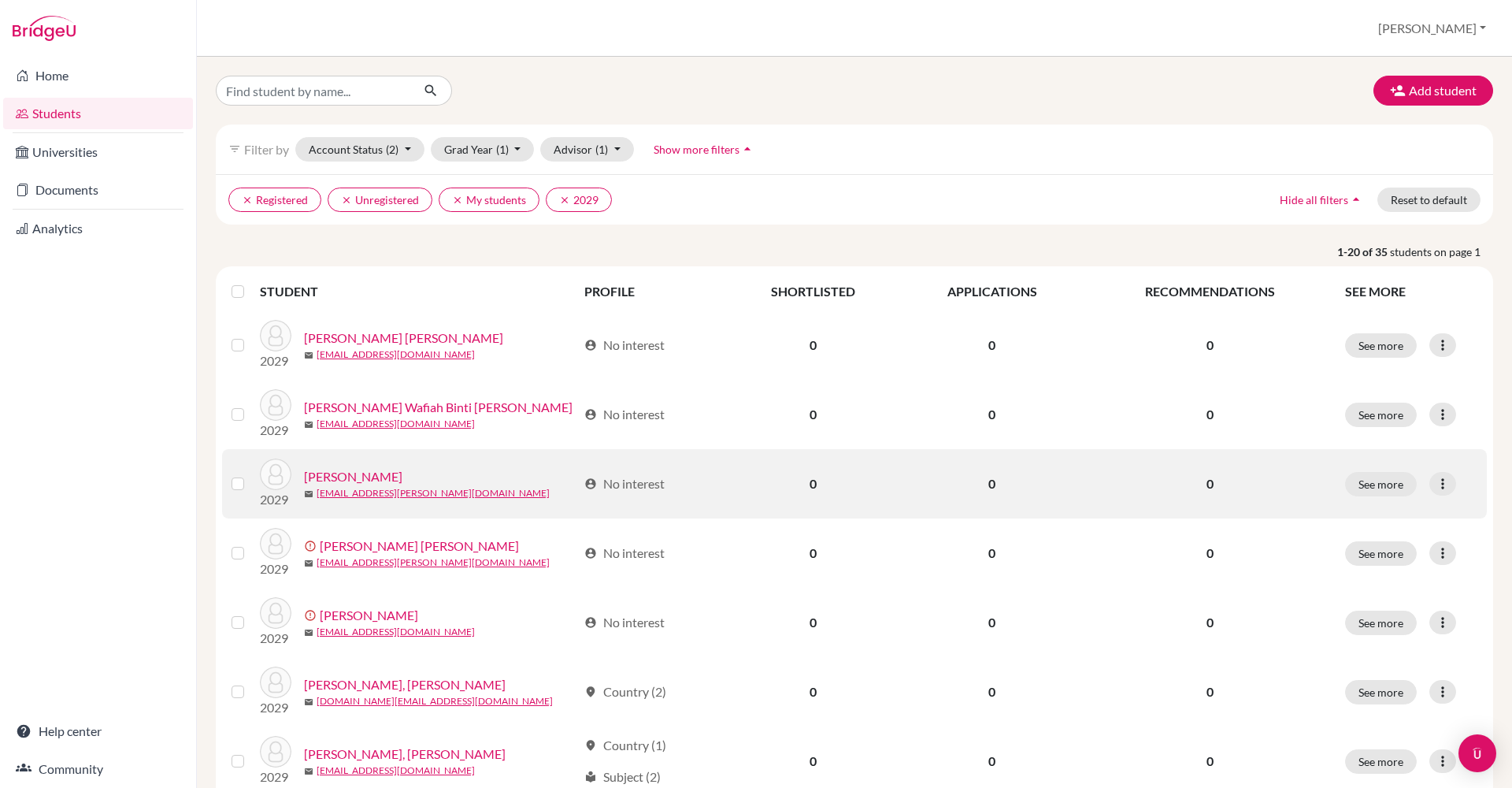
click at [376, 481] on link "Chang, Nicole Carmen" at bounding box center [353, 476] width 99 height 19
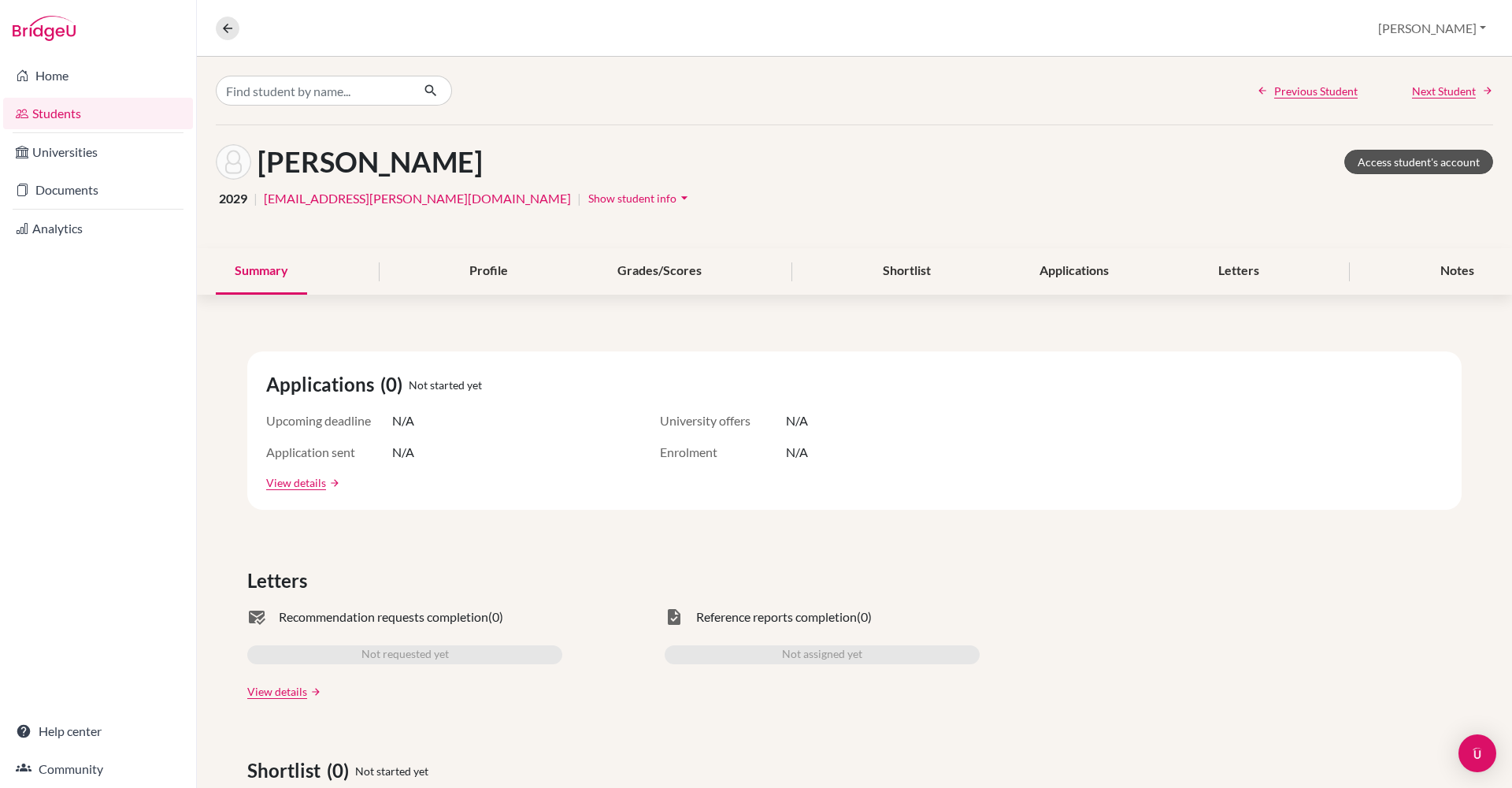
click at [1398, 160] on link "Access student's account" at bounding box center [1419, 162] width 149 height 24
